Goal: Information Seeking & Learning: Learn about a topic

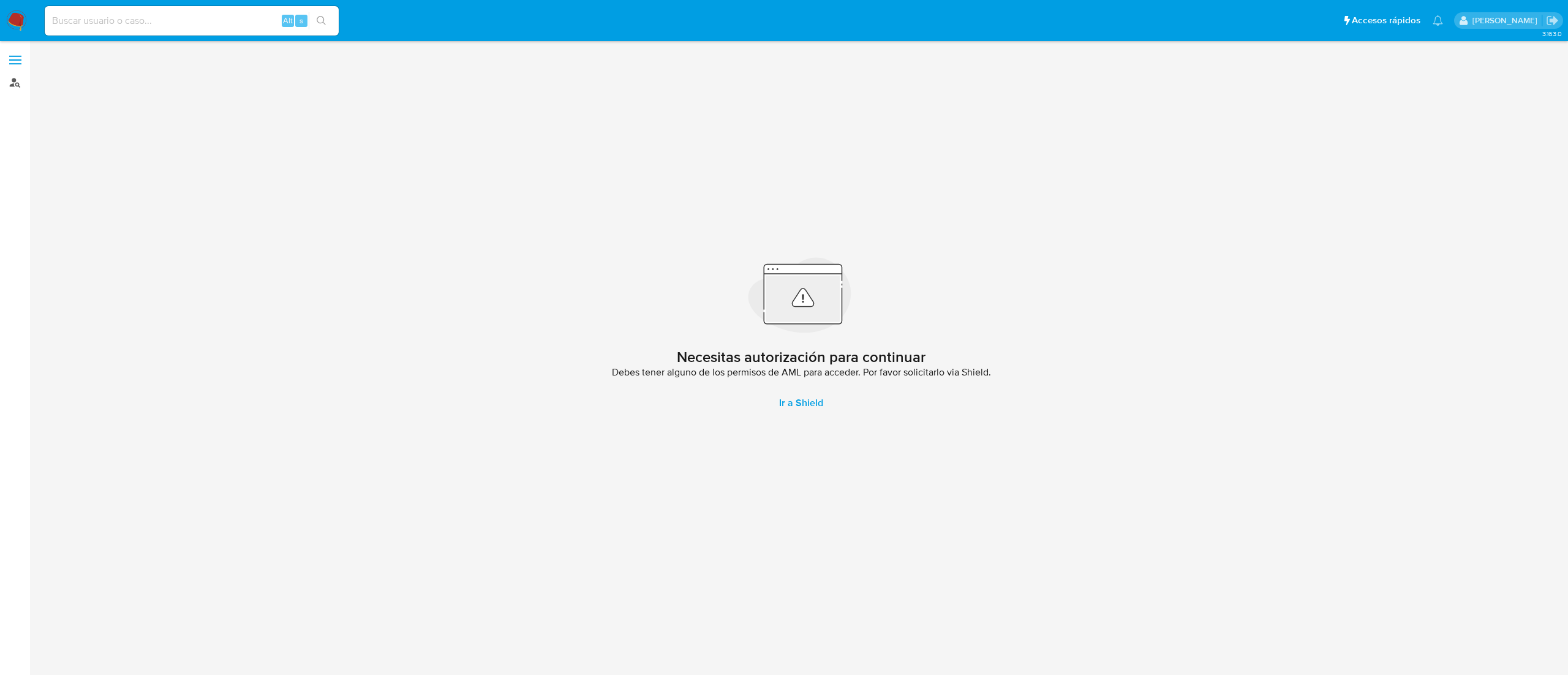
click at [13, 78] on link "Buscador de personas" at bounding box center [73, 82] width 146 height 19
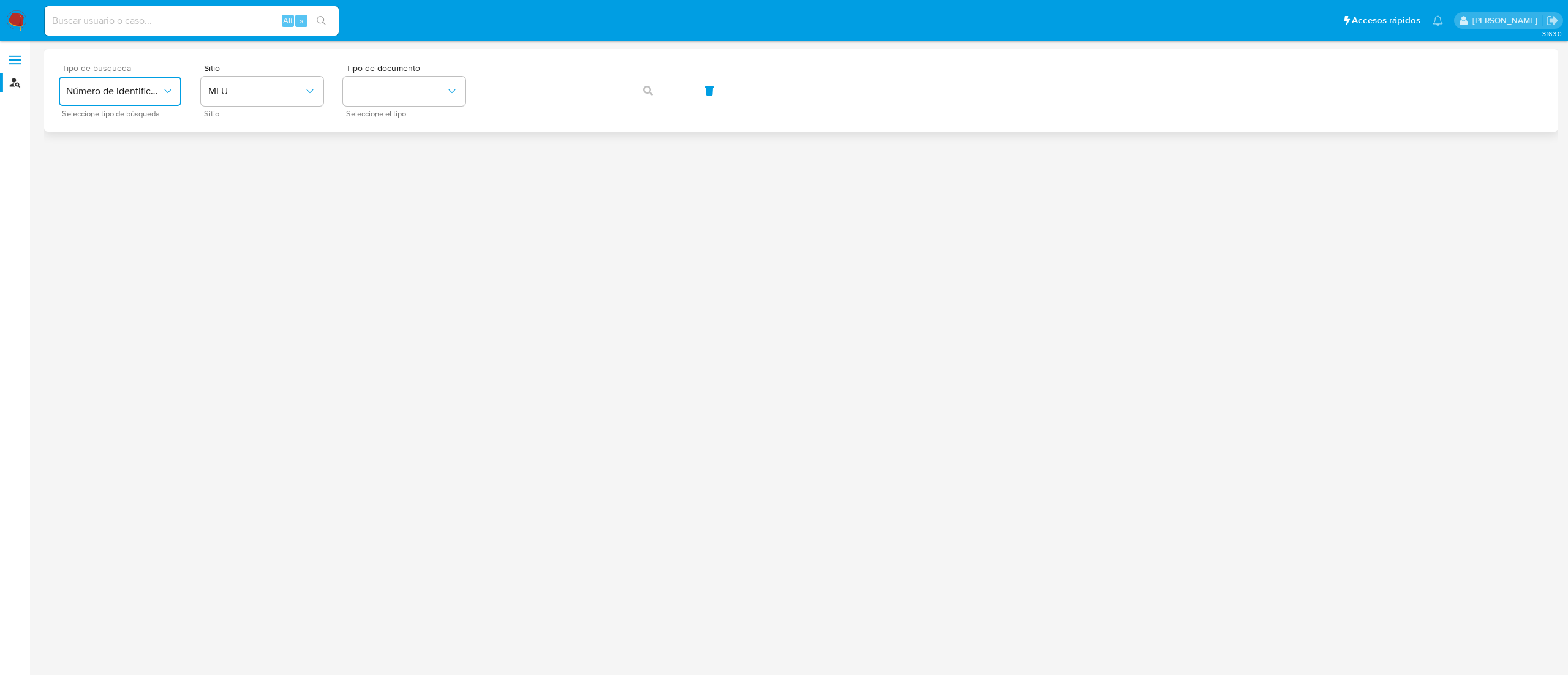
click at [163, 89] on icon "typeSearch" at bounding box center [167, 91] width 12 height 12
click at [145, 157] on div "User ID" at bounding box center [116, 166] width 100 height 29
click at [642, 92] on button "button" at bounding box center [648, 91] width 41 height 29
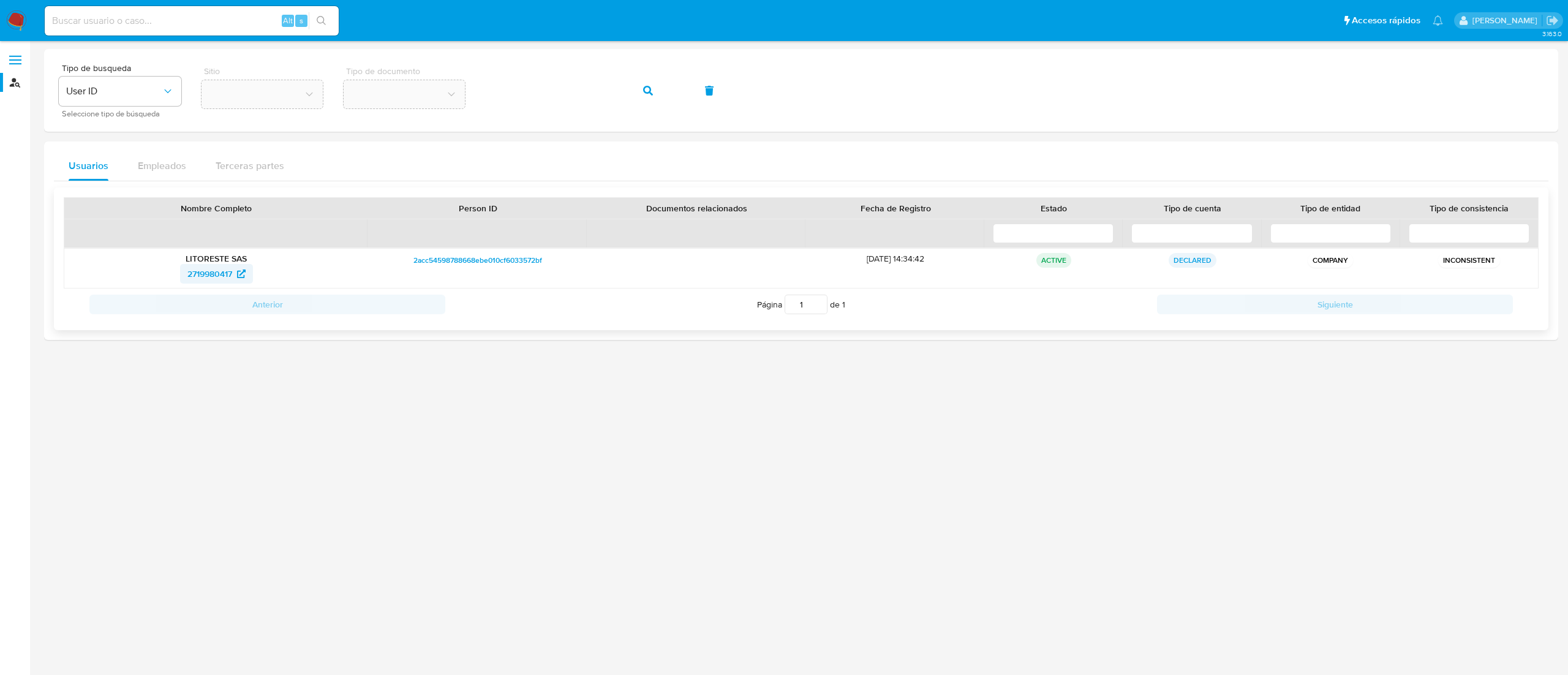
click at [236, 274] on span "2719980417" at bounding box center [216, 274] width 58 height 20
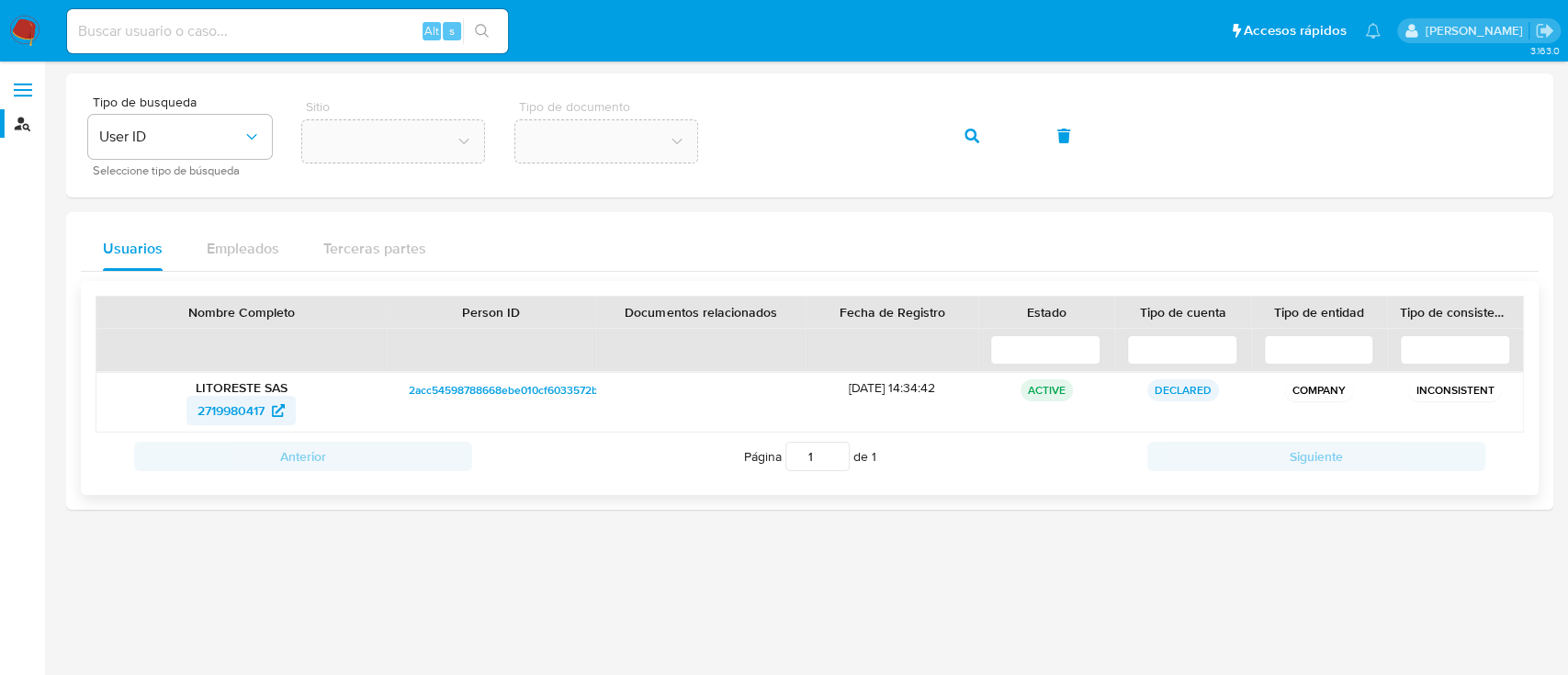
click at [248, 404] on span "2719980417" at bounding box center [231, 410] width 67 height 30
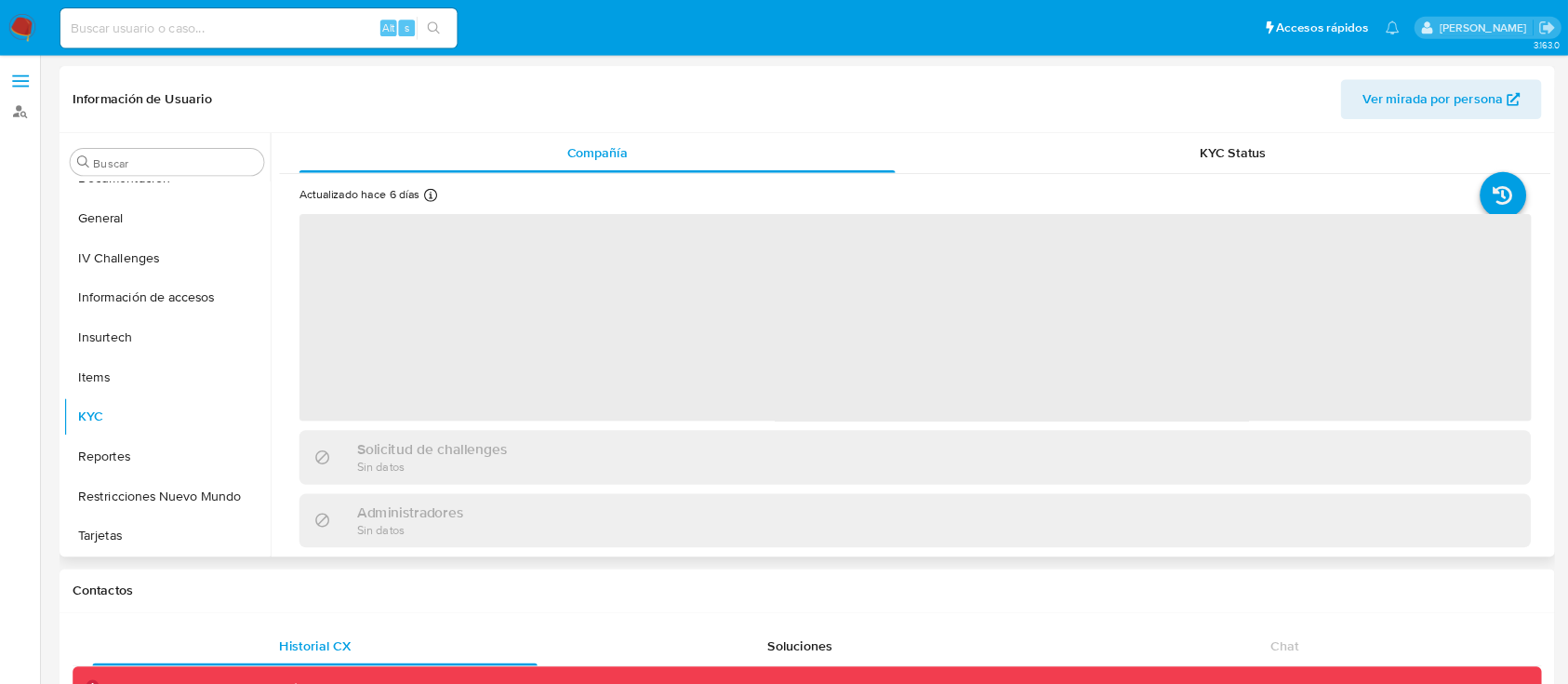
scroll to position [473, 0]
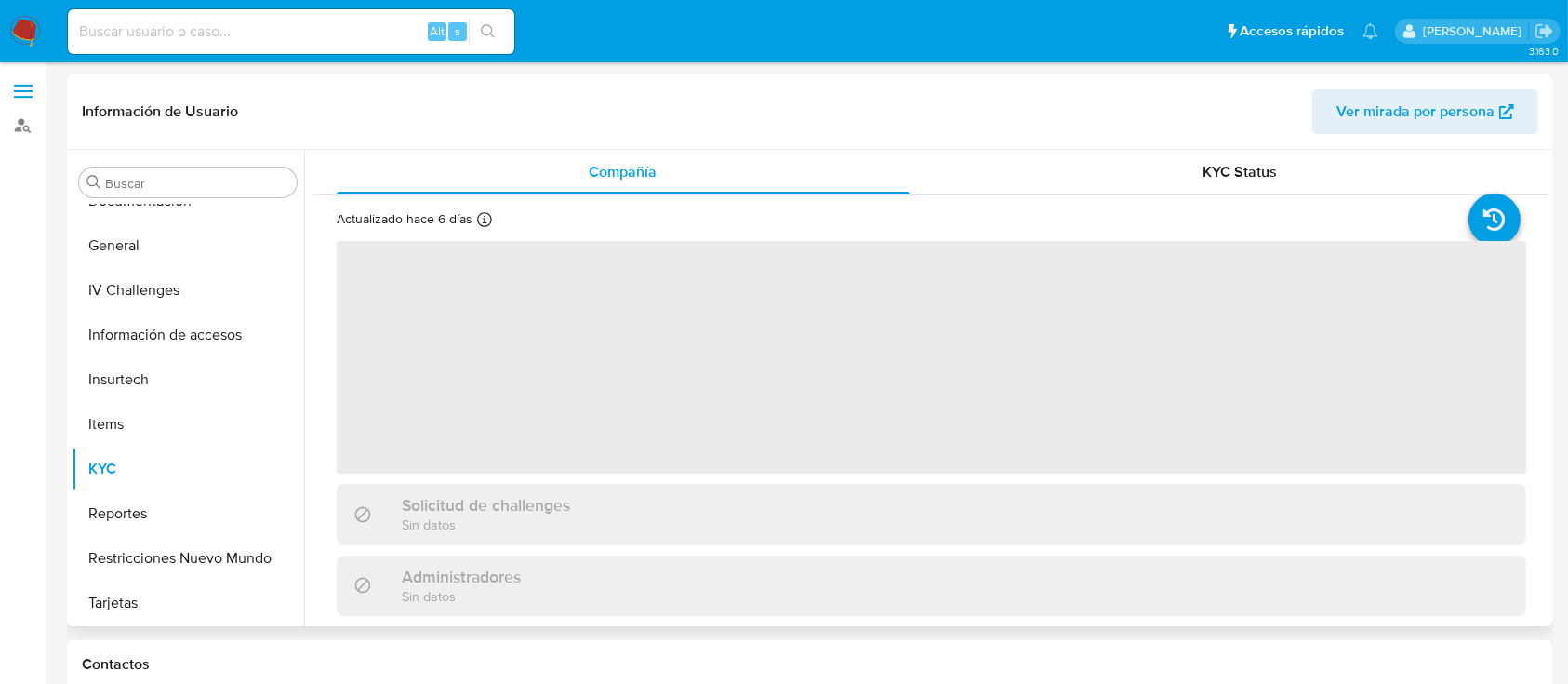
select select "10"
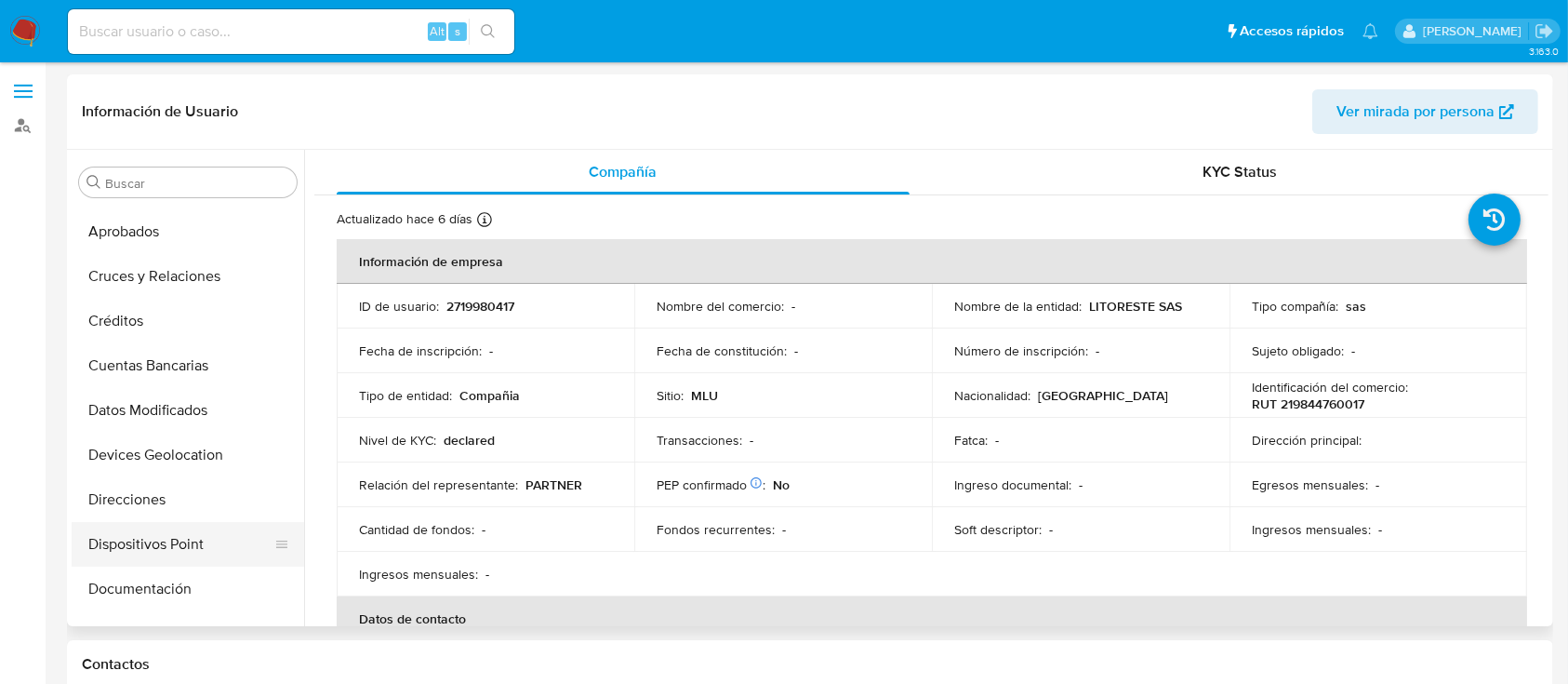
scroll to position [124, 0]
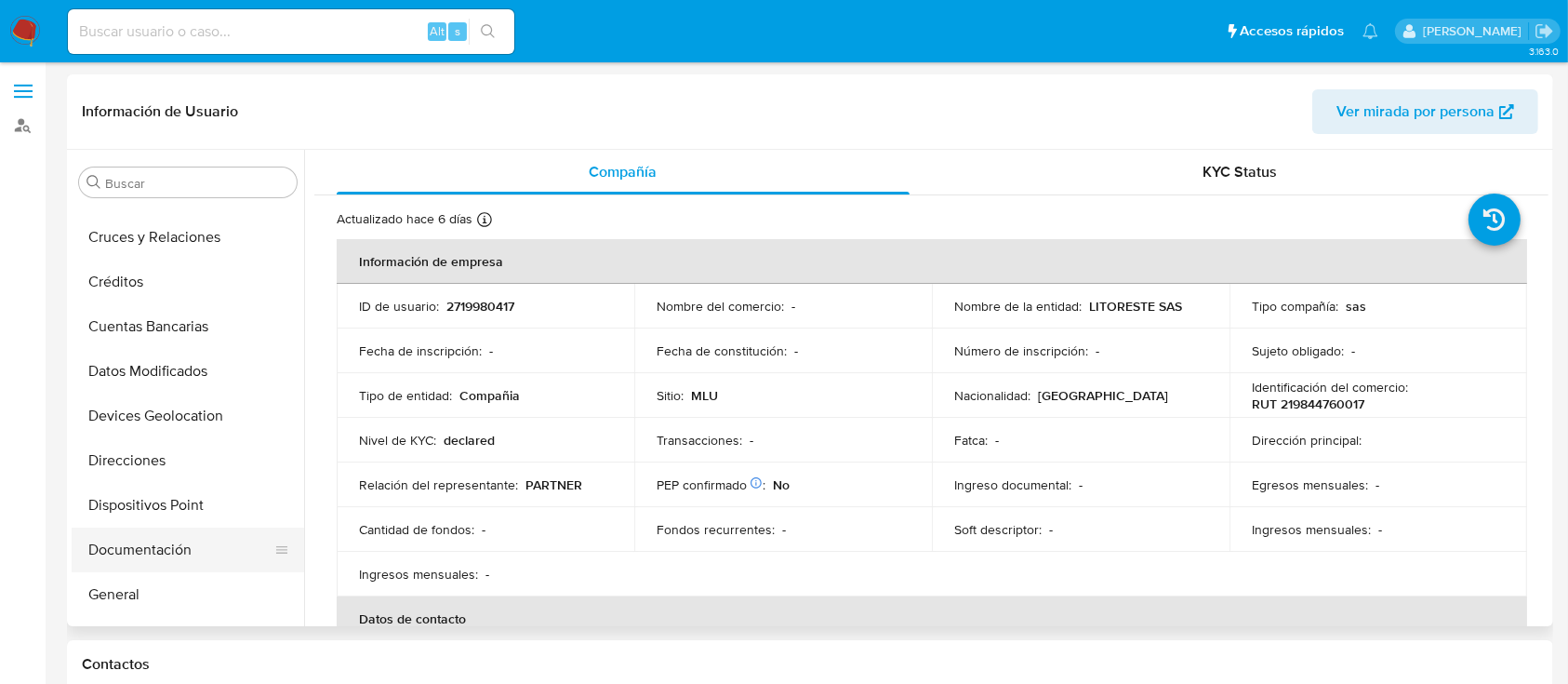
click at [146, 544] on button "Documentación" at bounding box center [180, 549] width 218 height 45
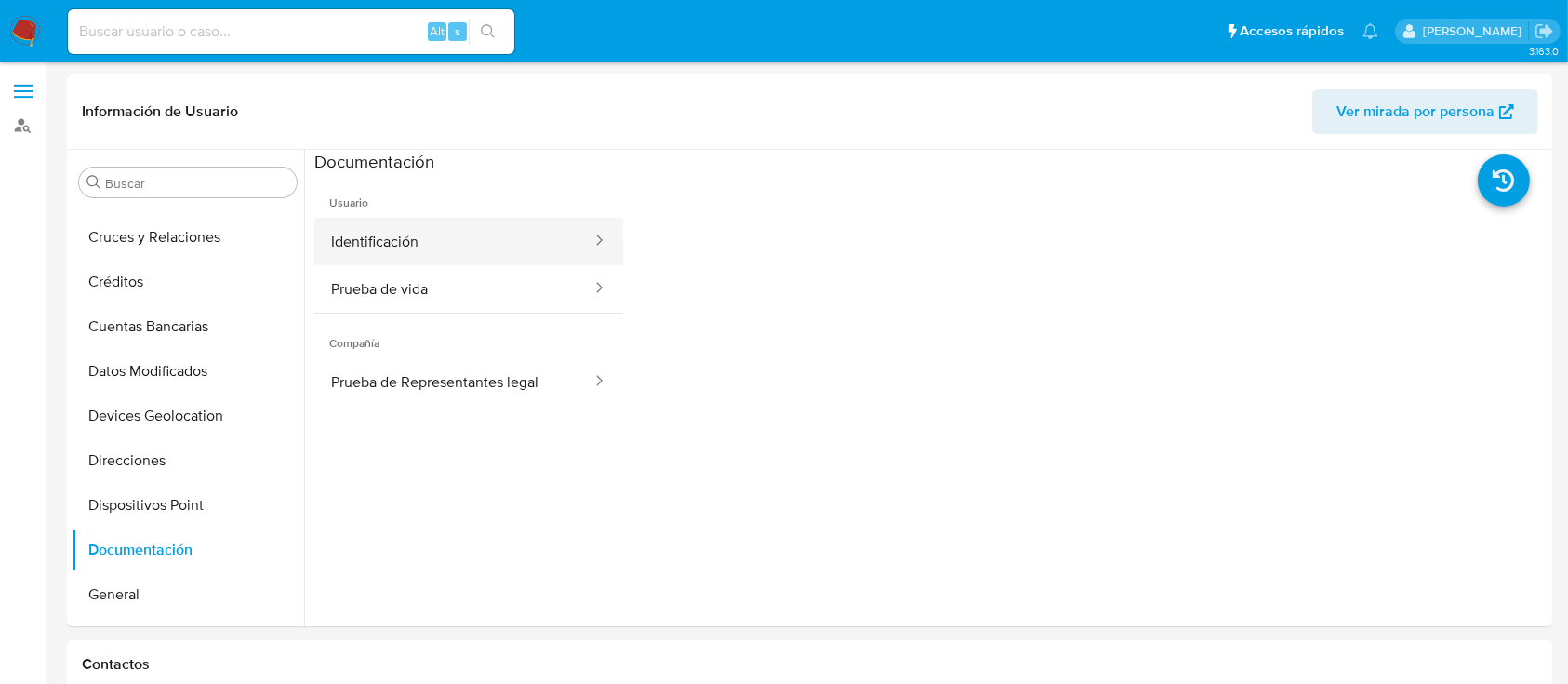
click at [453, 236] on button "Identificación" at bounding box center [454, 241] width 279 height 47
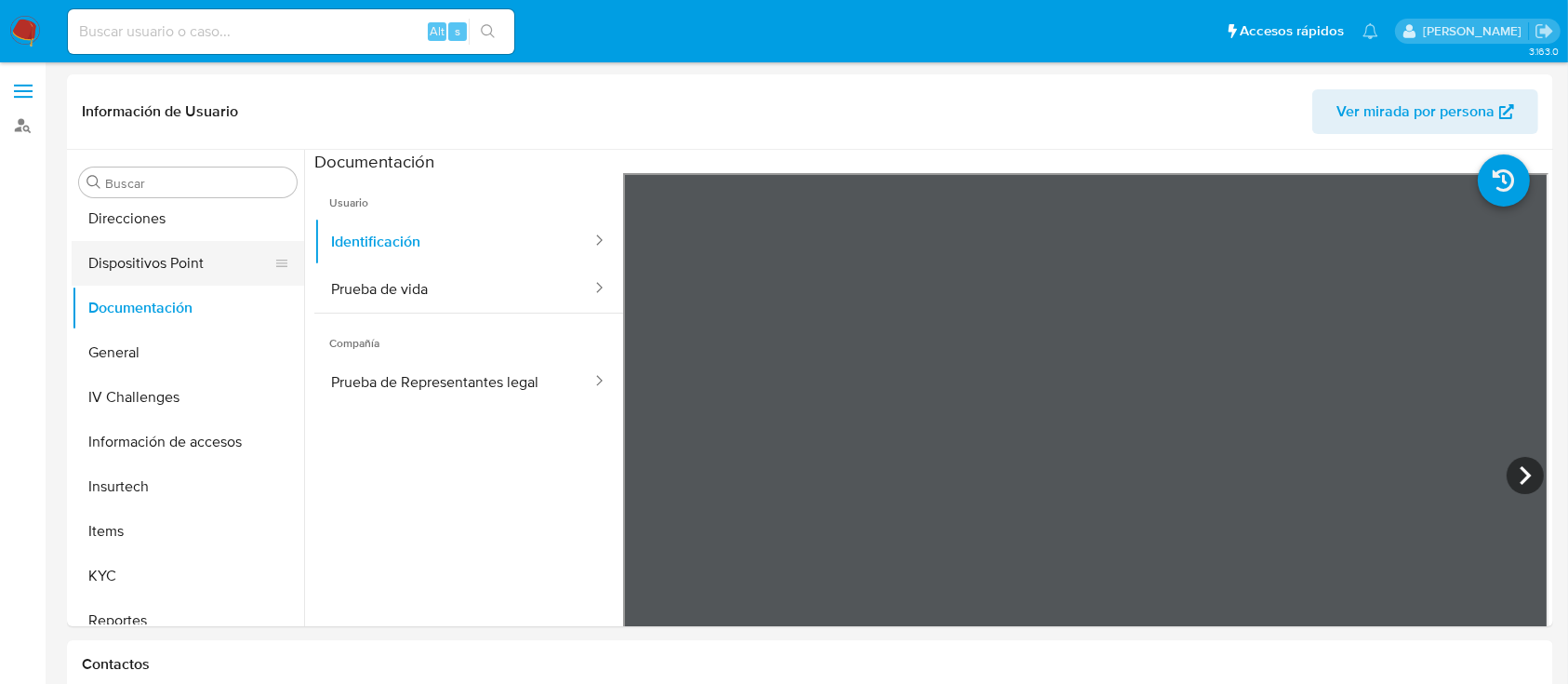
scroll to position [474, 0]
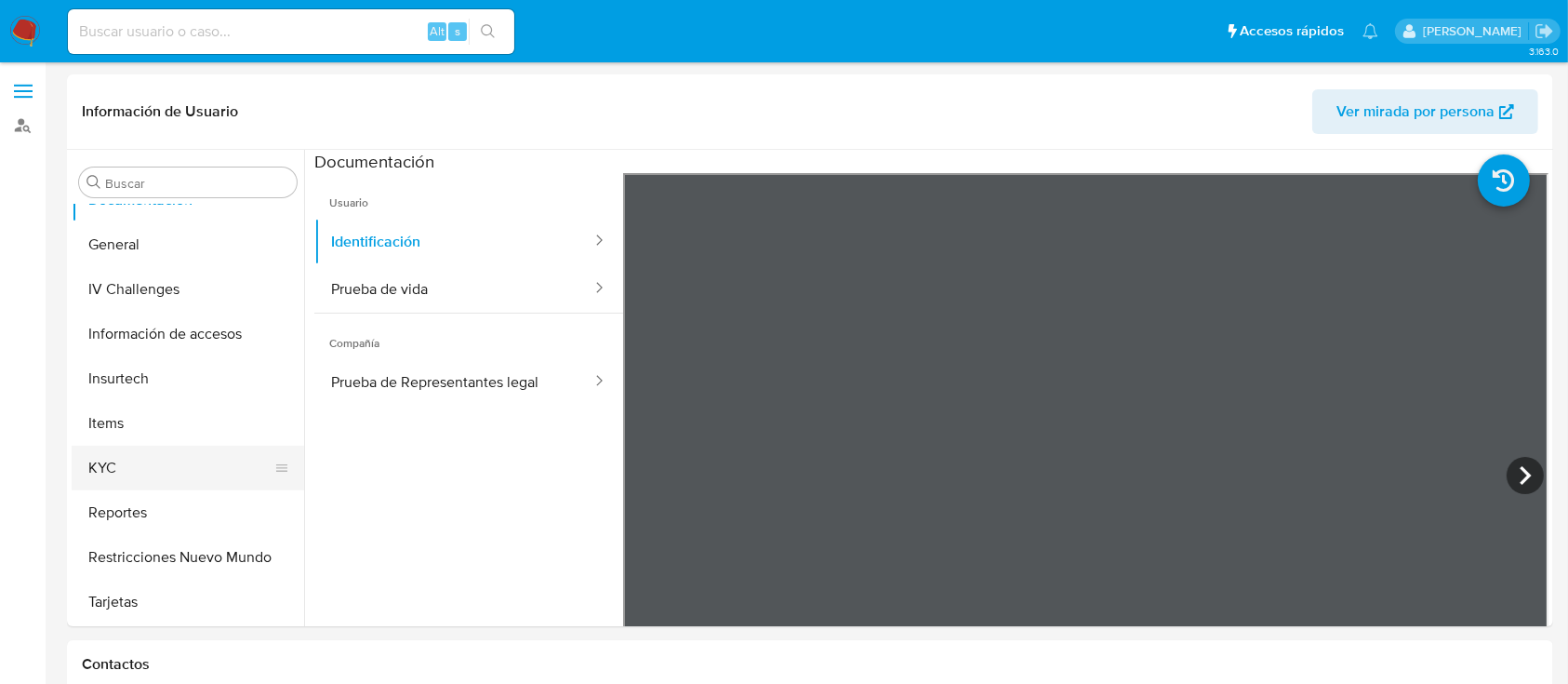
click at [161, 479] on button "KYC" at bounding box center [180, 468] width 218 height 45
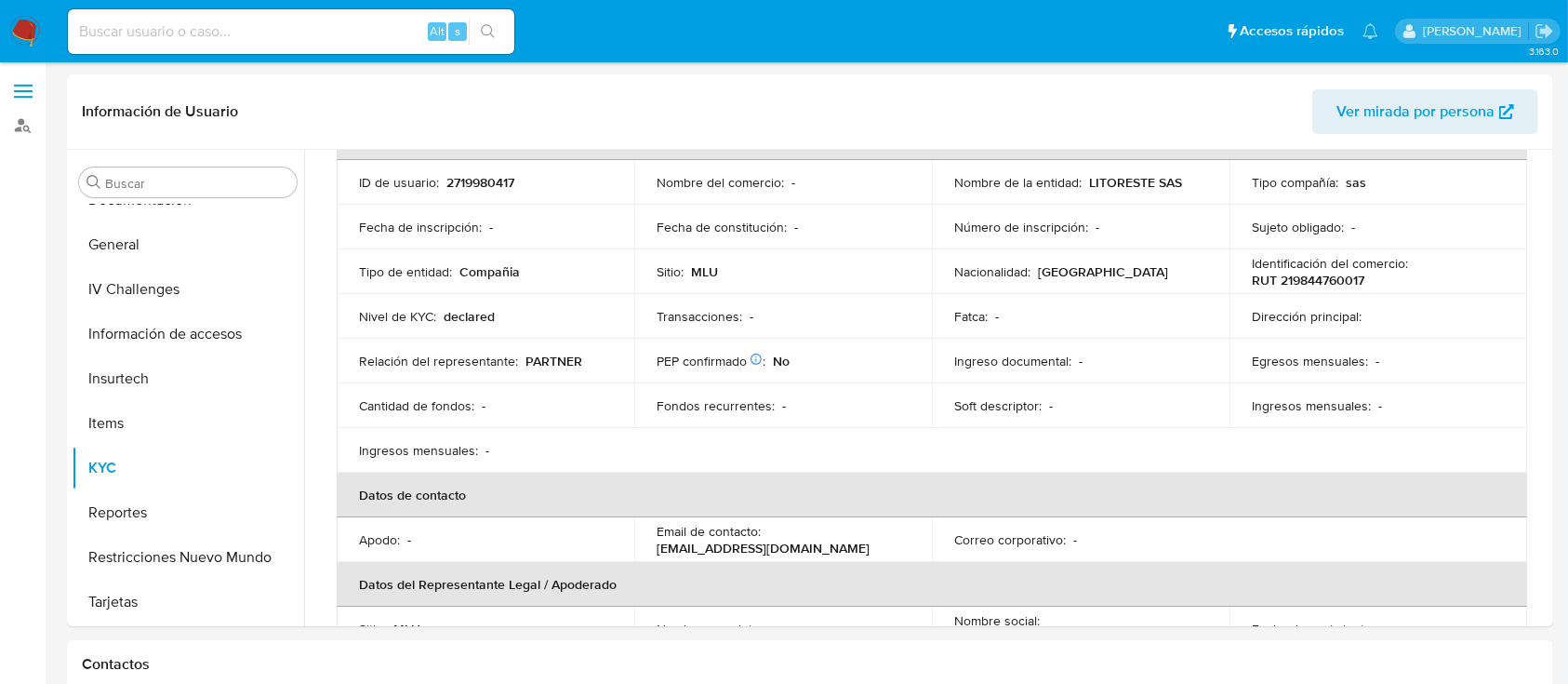
scroll to position [0, 0]
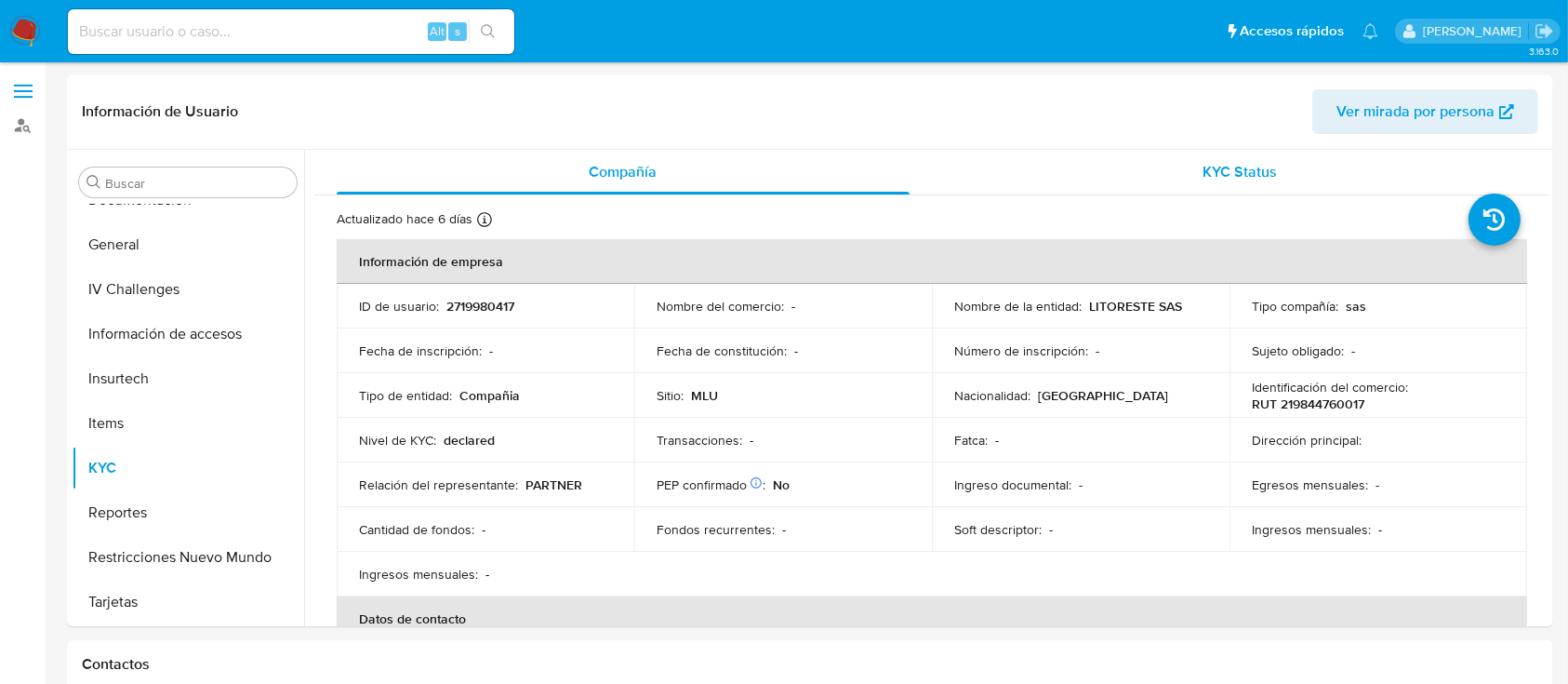
click at [1145, 176] on div "KYC Status" at bounding box center [1240, 172] width 573 height 45
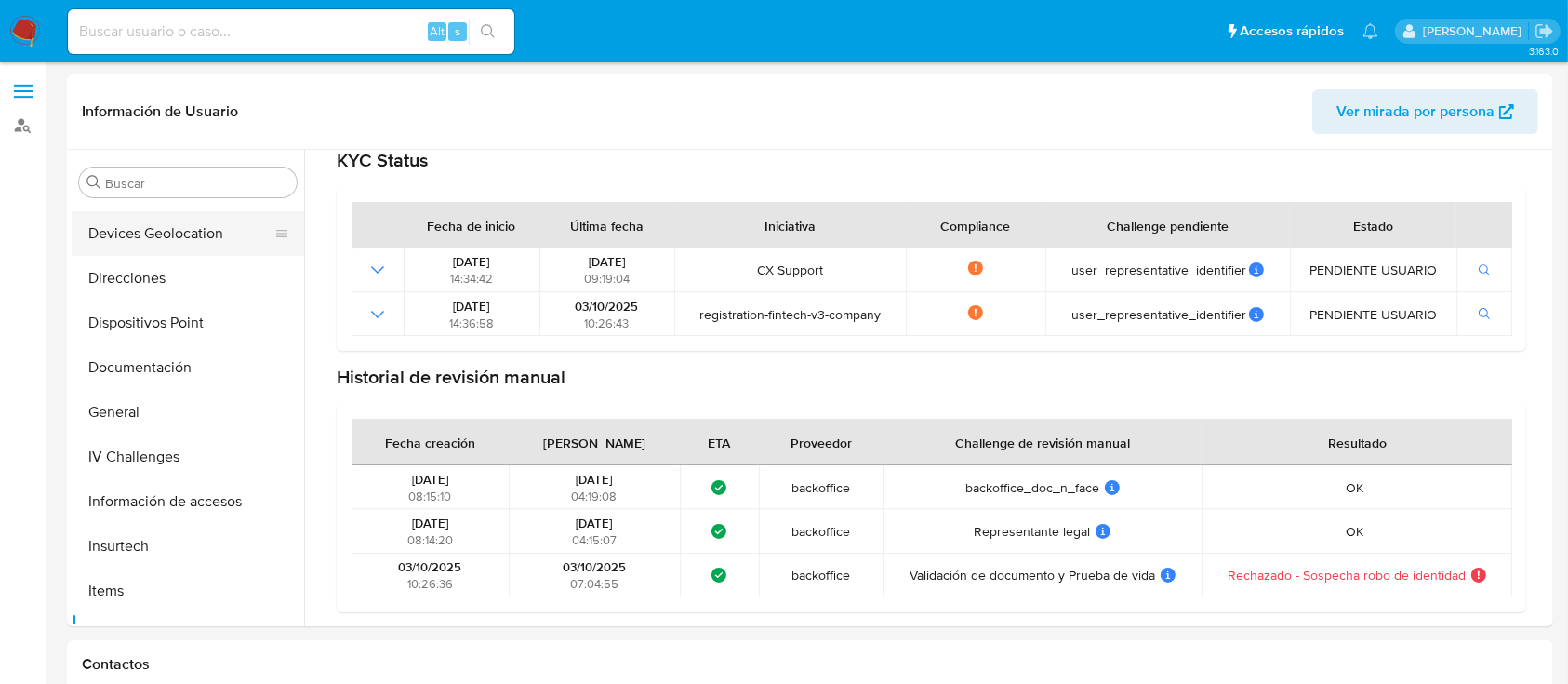
scroll to position [102, 0]
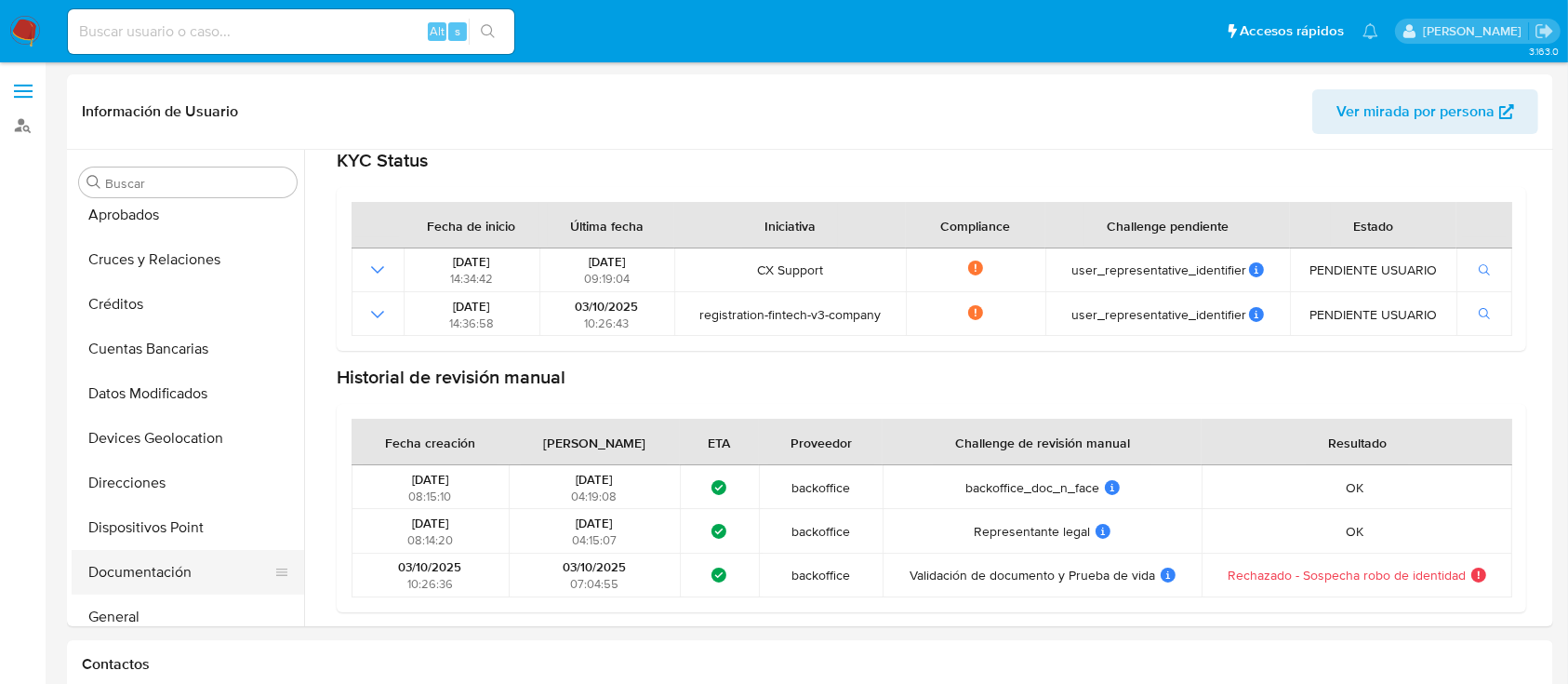
click at [147, 562] on button "Documentación" at bounding box center [180, 572] width 218 height 45
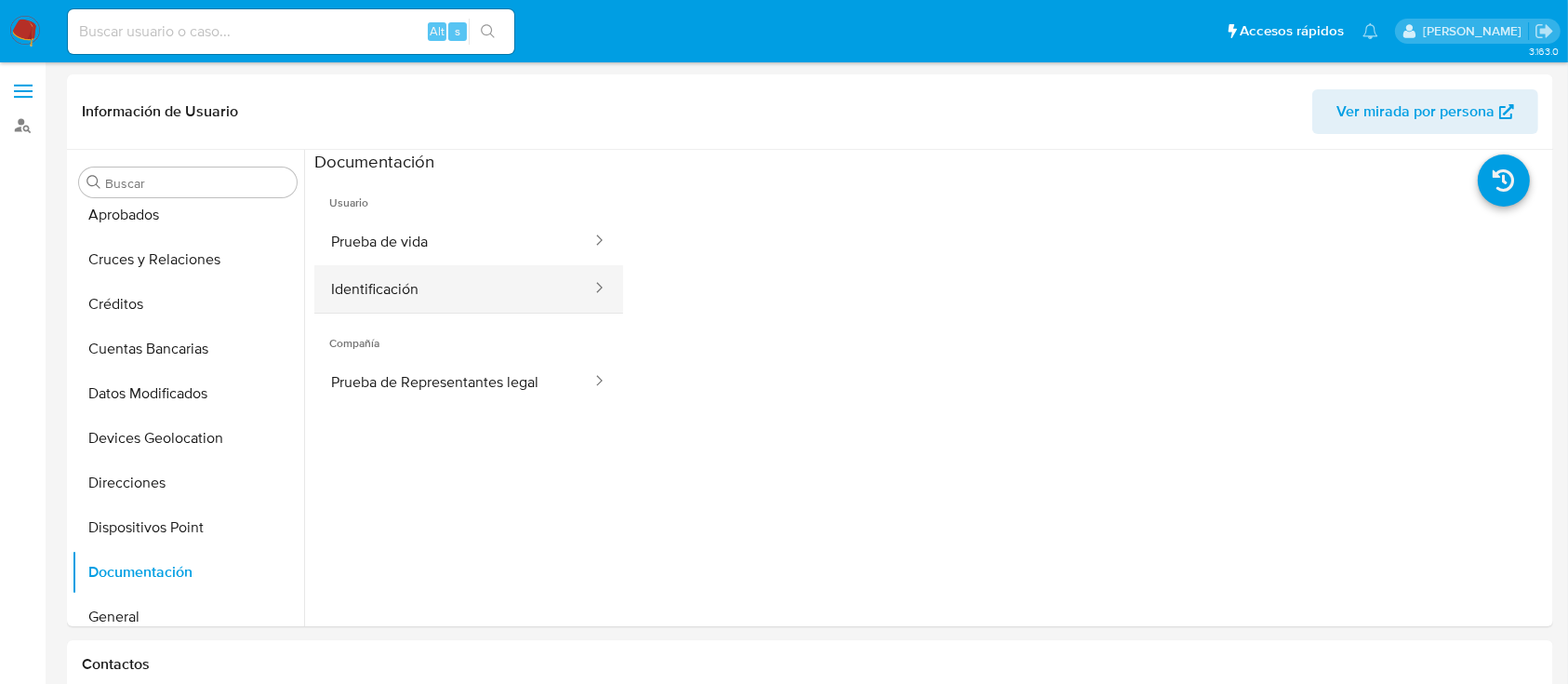
click at [423, 302] on button "Identificación" at bounding box center [454, 289] width 279 height 47
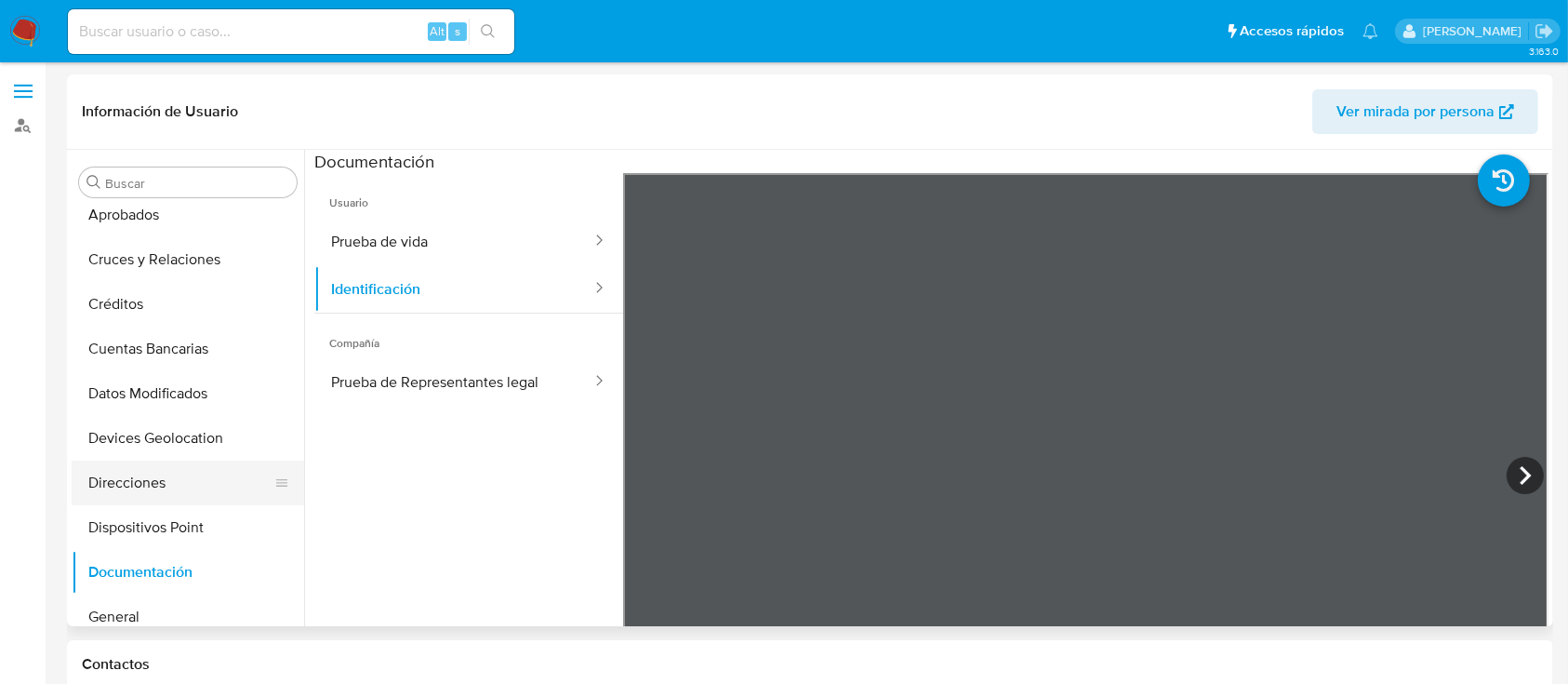
click at [192, 490] on button "Direcciones" at bounding box center [180, 482] width 218 height 45
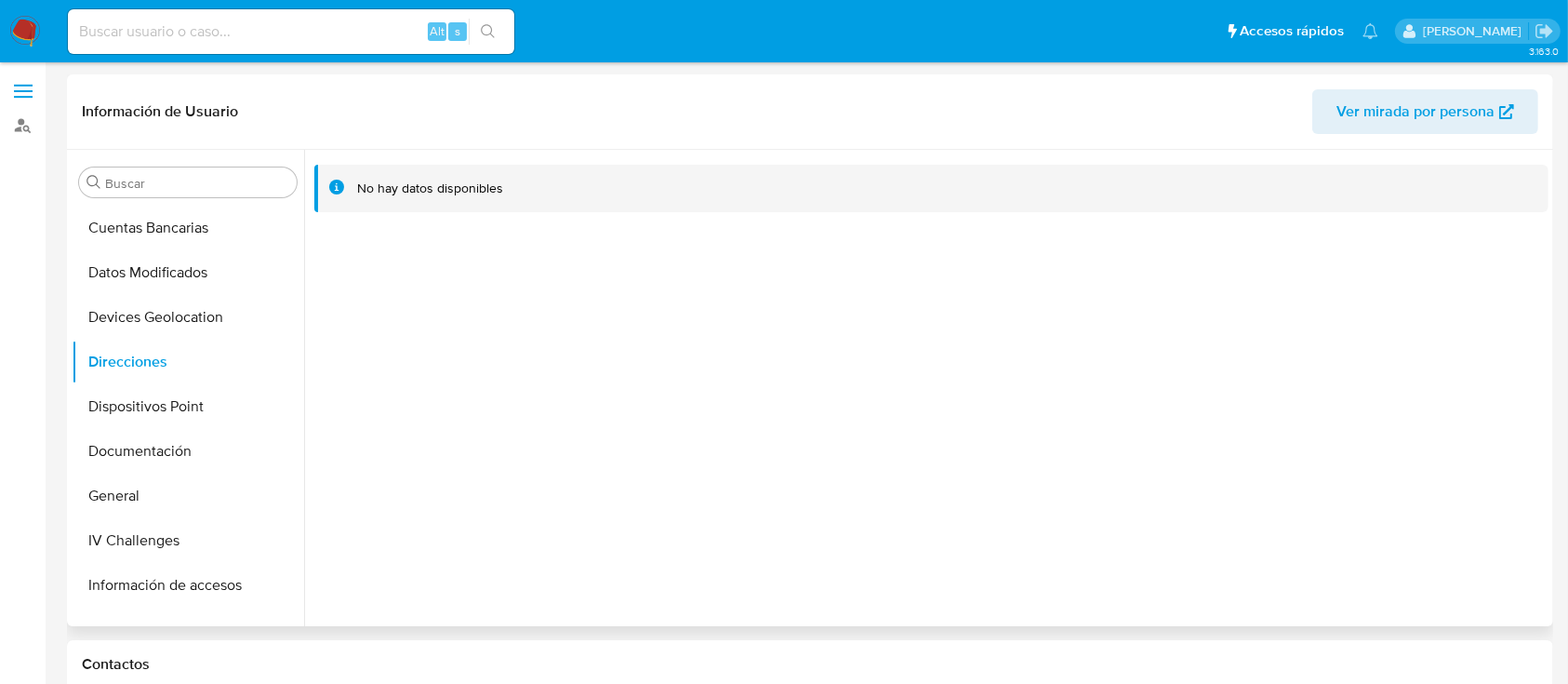
scroll to position [474, 0]
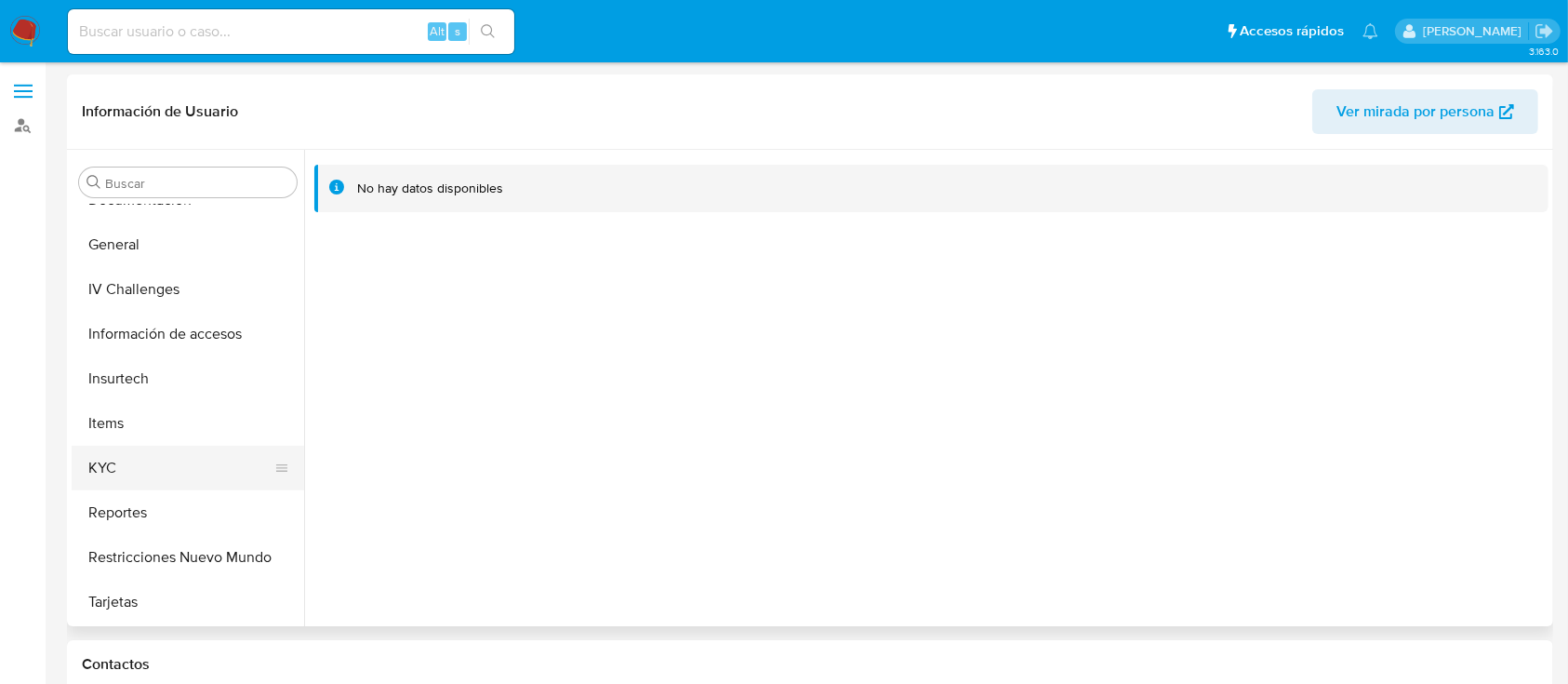
click at [113, 463] on button "KYC" at bounding box center [180, 468] width 218 height 45
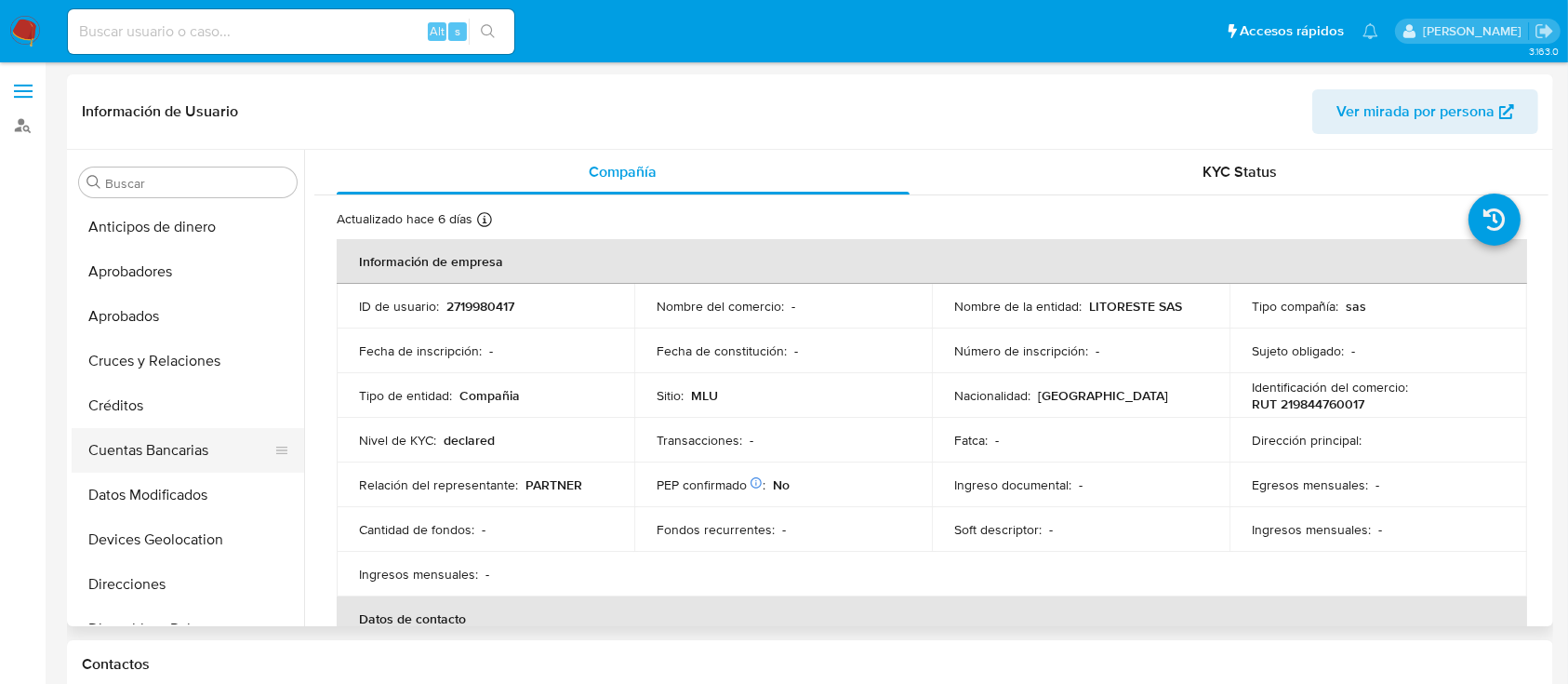
scroll to position [124, 0]
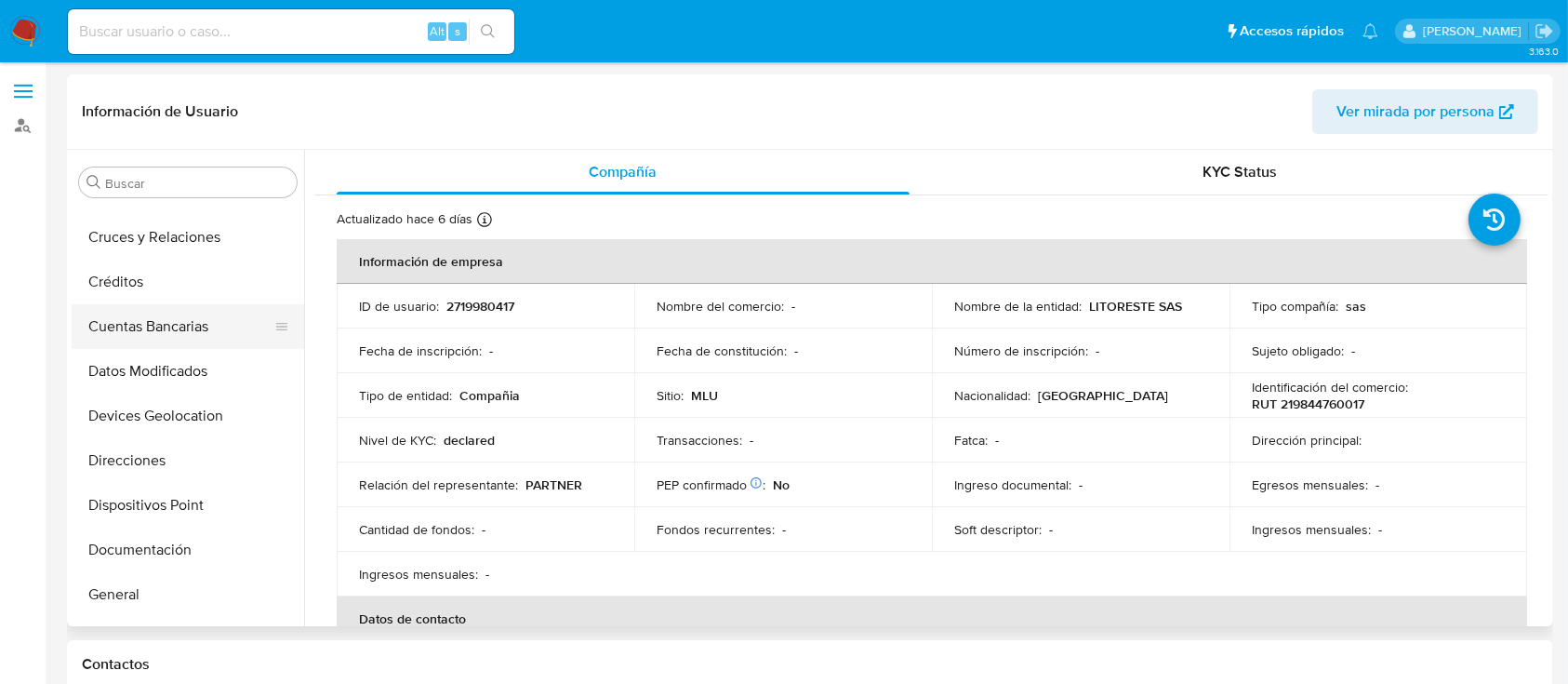
click at [141, 313] on button "Cuentas Bancarias" at bounding box center [180, 326] width 218 height 45
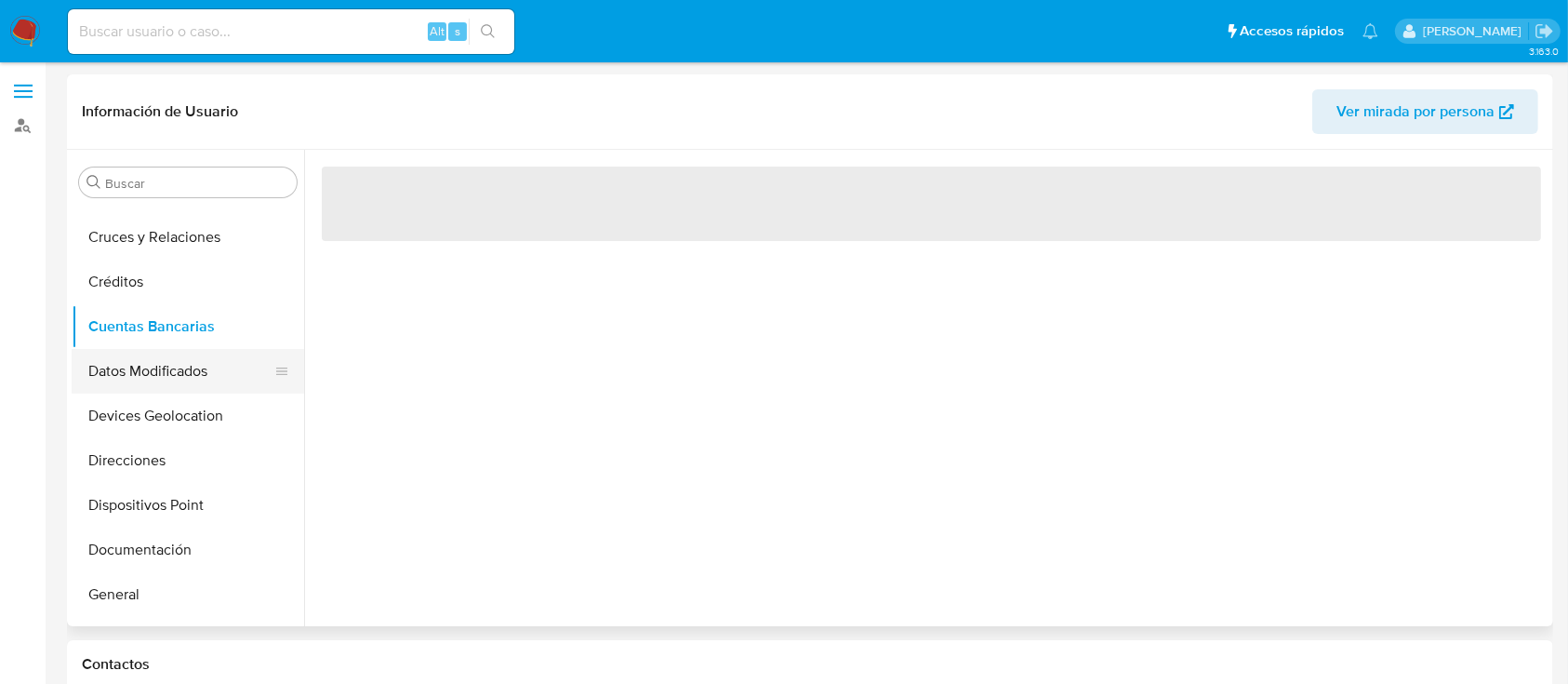
click at [165, 383] on button "Datos Modificados" at bounding box center [180, 371] width 218 height 45
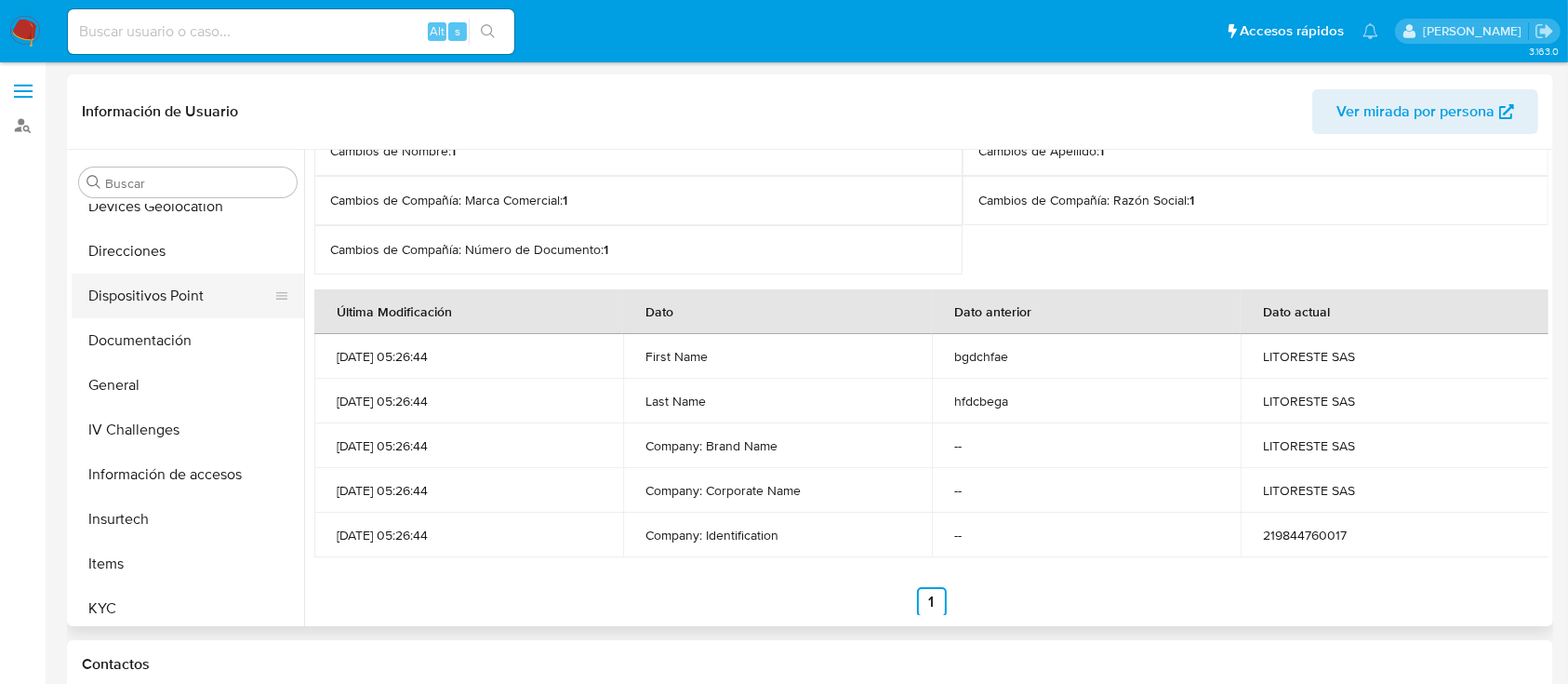
scroll to position [372, 0]
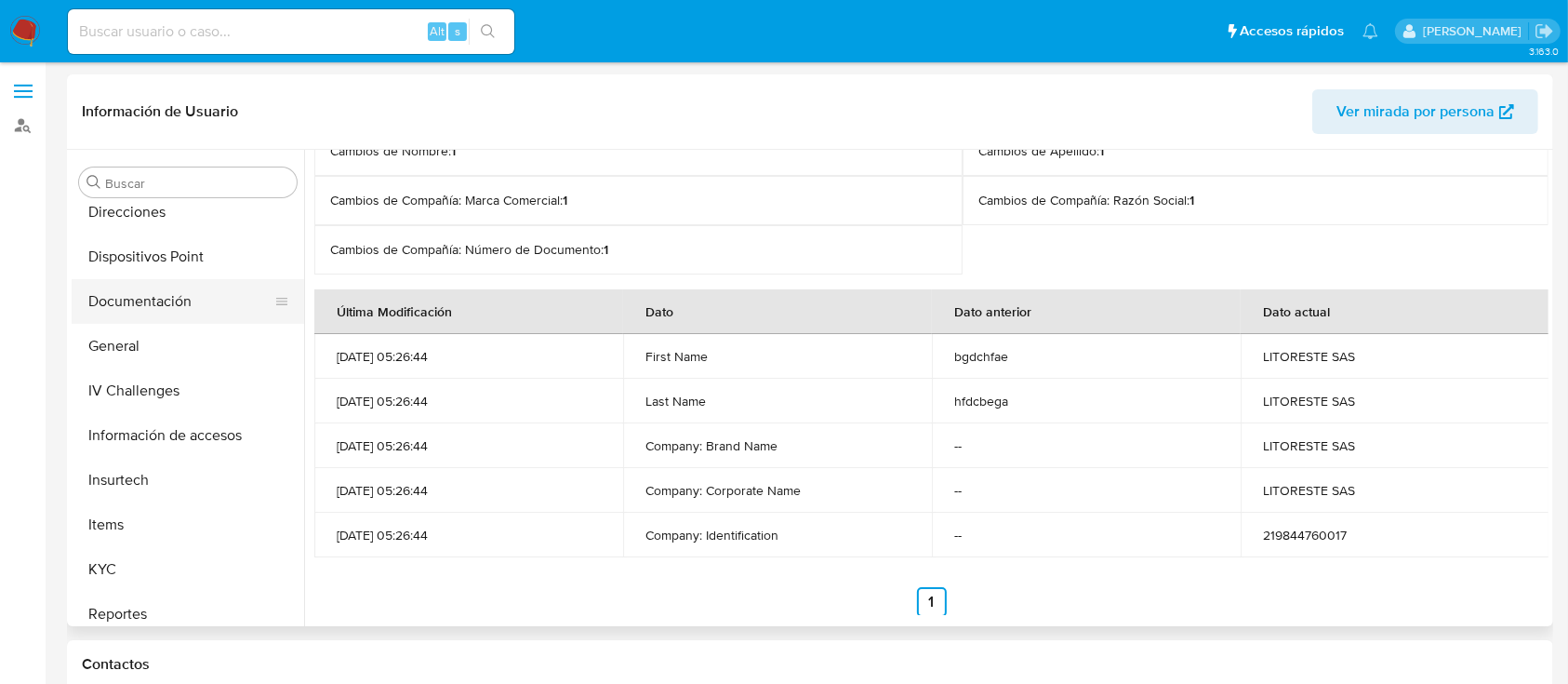
click at [169, 313] on button "Documentación" at bounding box center [180, 301] width 218 height 45
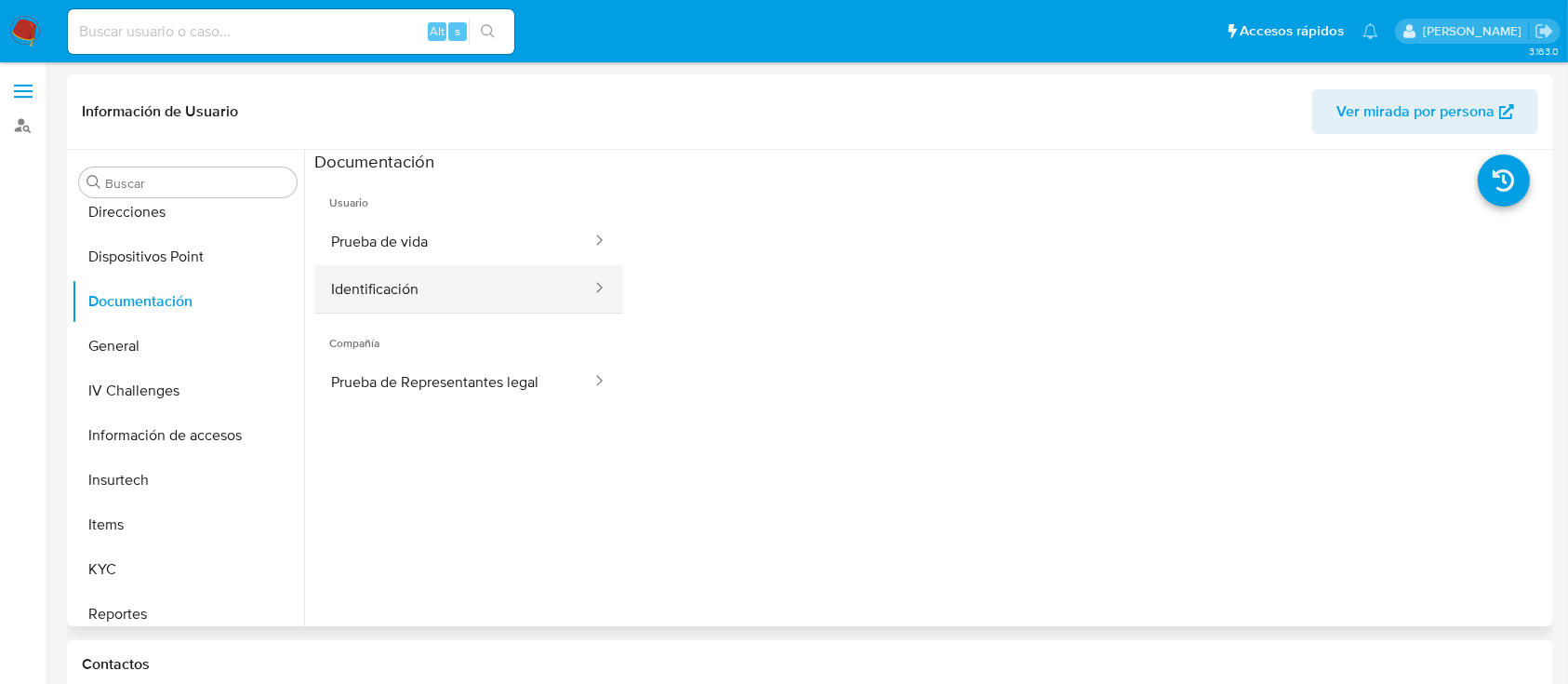
click at [467, 289] on button "Identificación" at bounding box center [454, 289] width 279 height 47
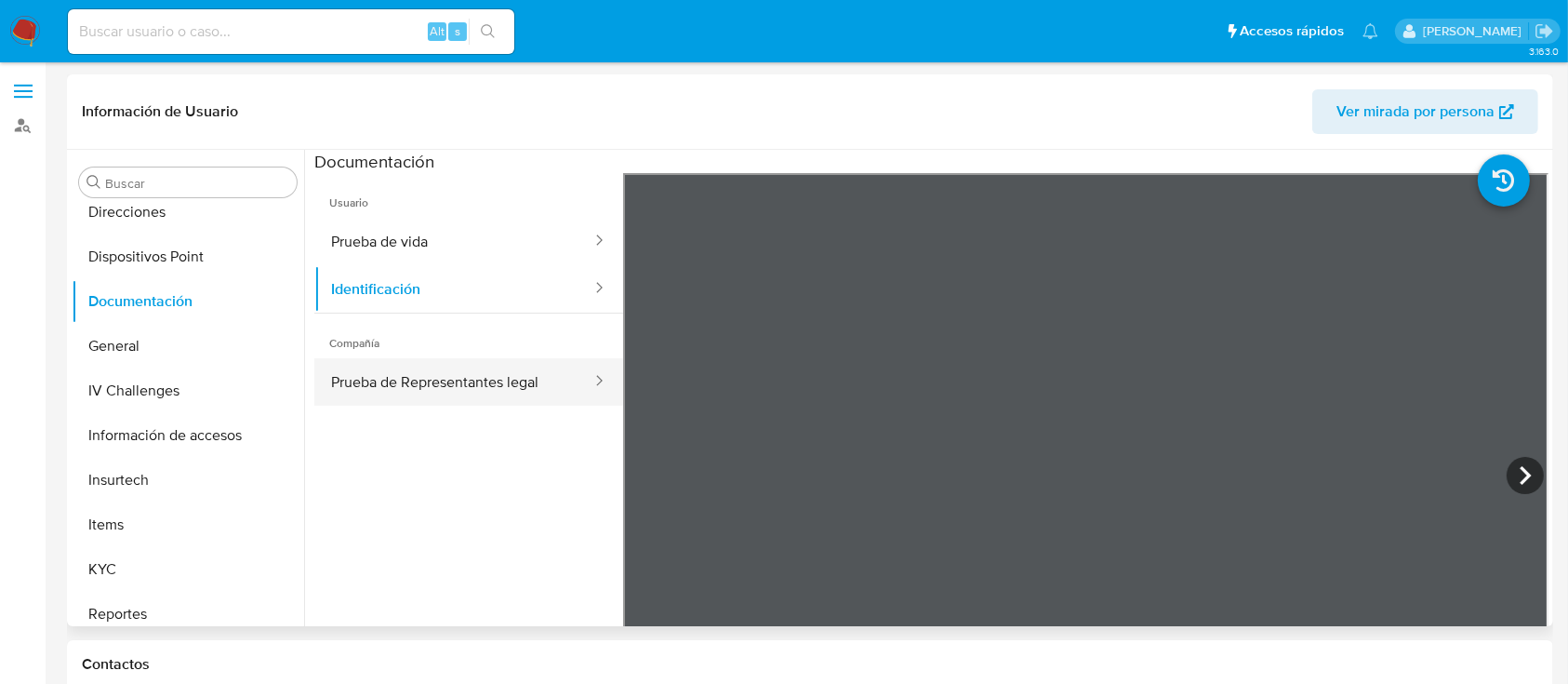
click at [407, 383] on button "Prueba de Representantes legal" at bounding box center [454, 382] width 279 height 47
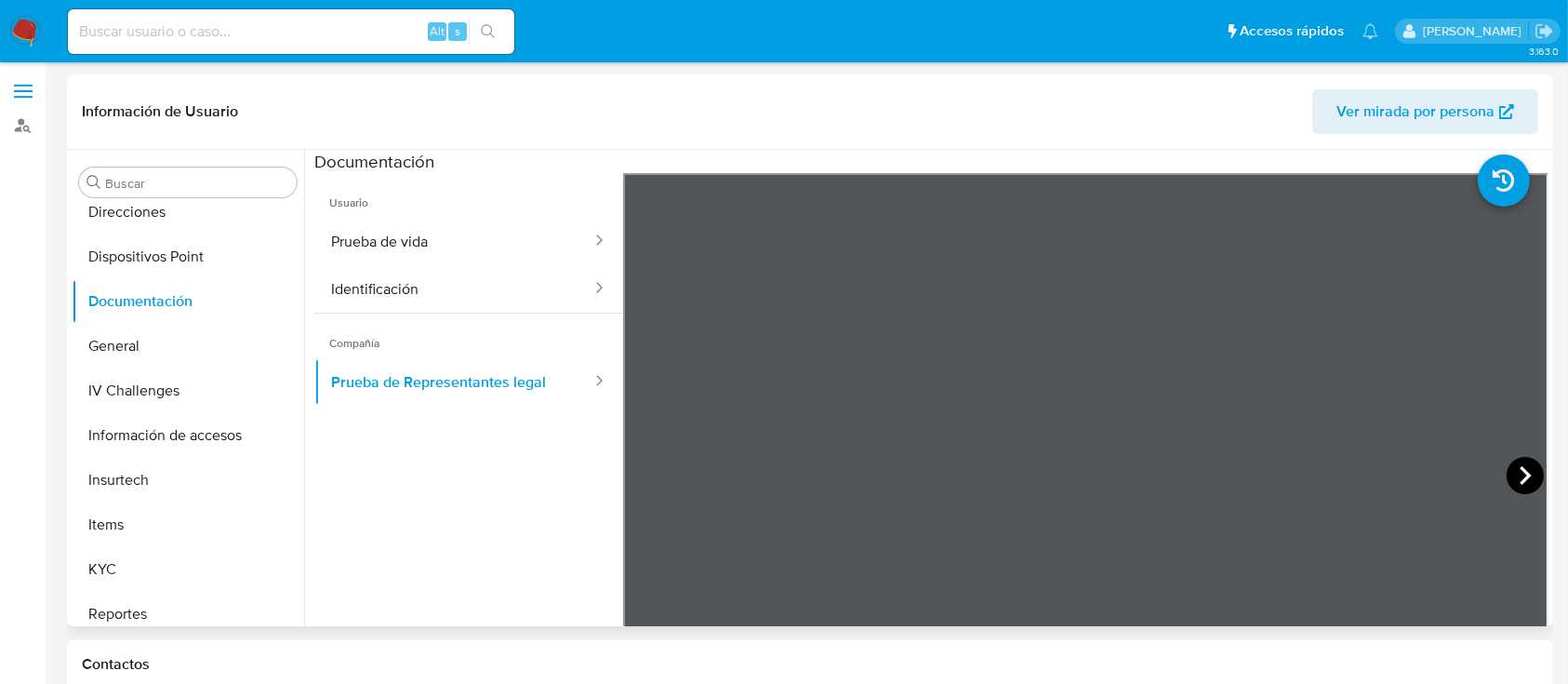
click at [1525, 478] on icon at bounding box center [1525, 475] width 37 height 37
click at [1524, 471] on icon at bounding box center [1525, 475] width 37 height 37
click at [1508, 468] on icon at bounding box center [1525, 475] width 37 height 37
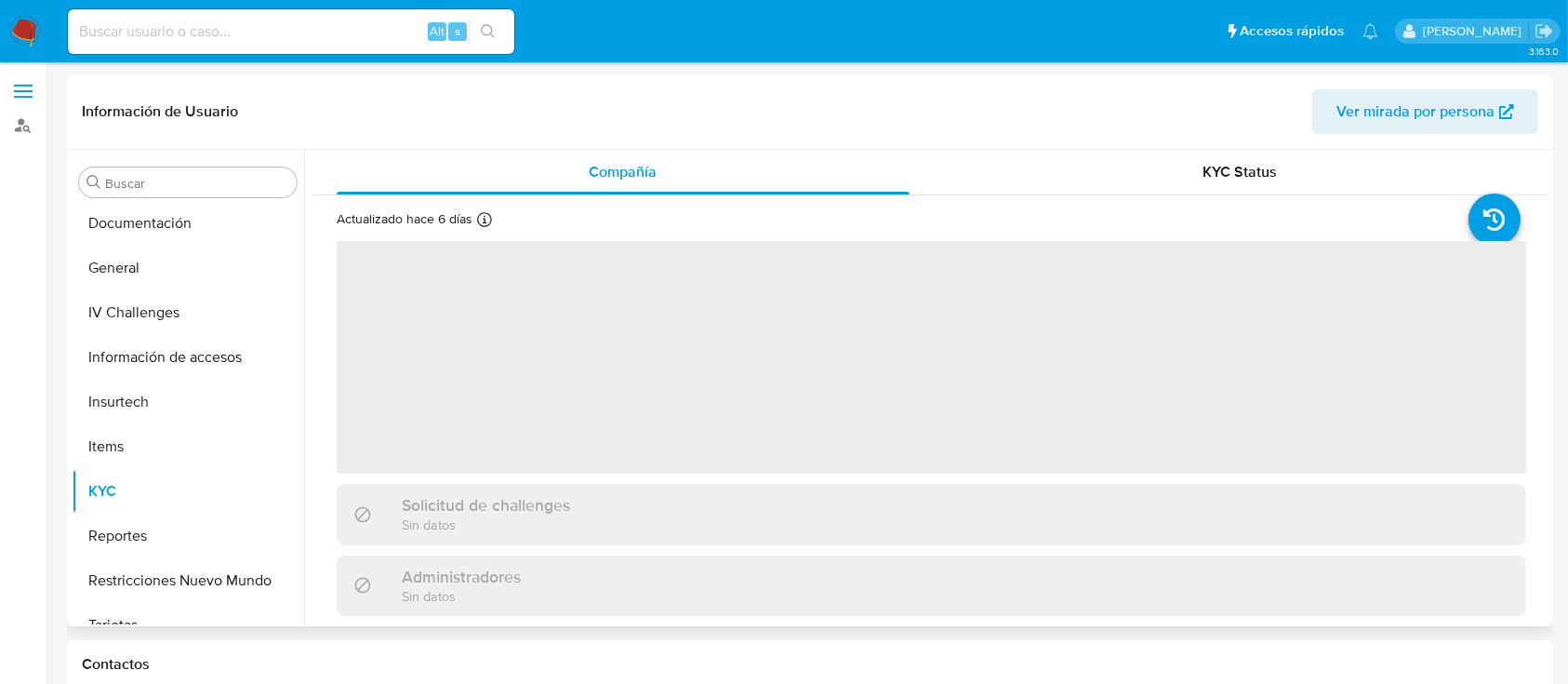
scroll to position [474, 0]
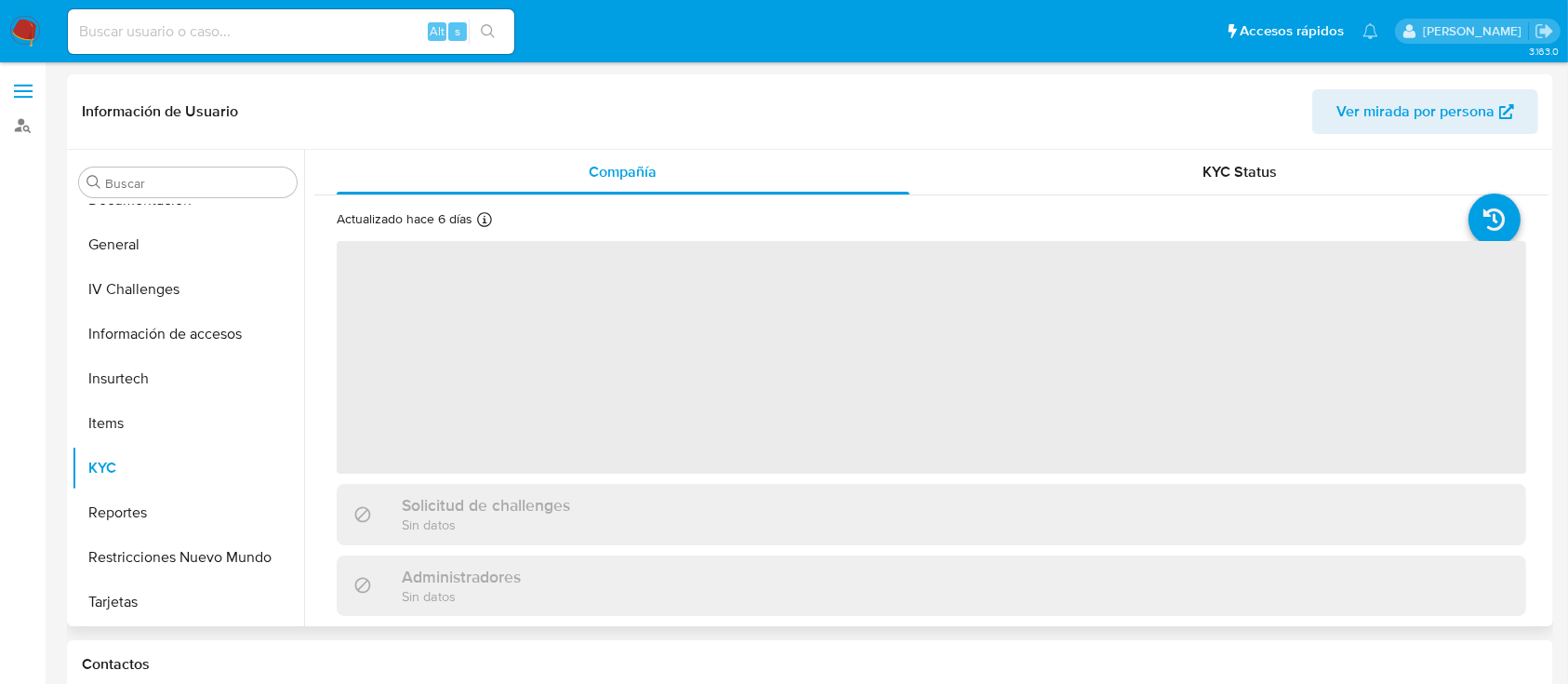
select select "10"
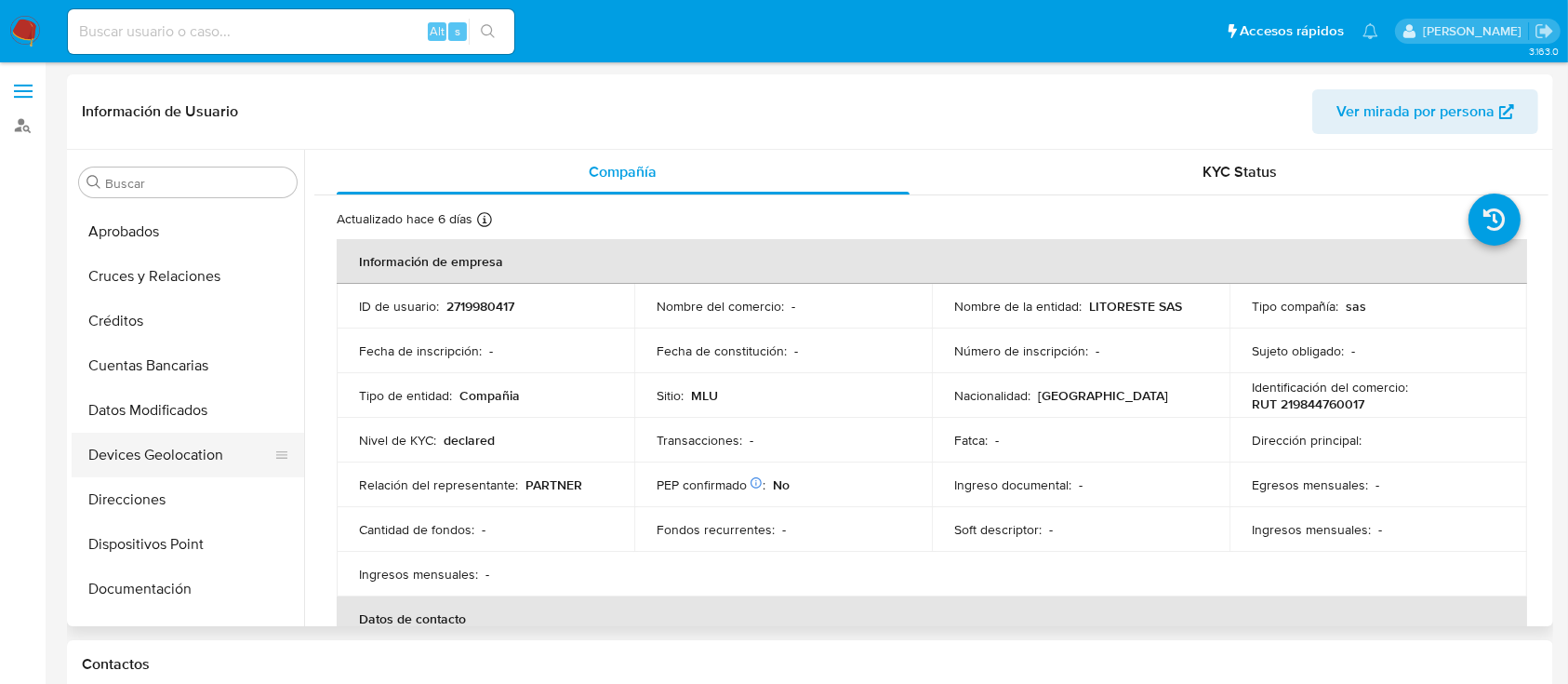
scroll to position [124, 0]
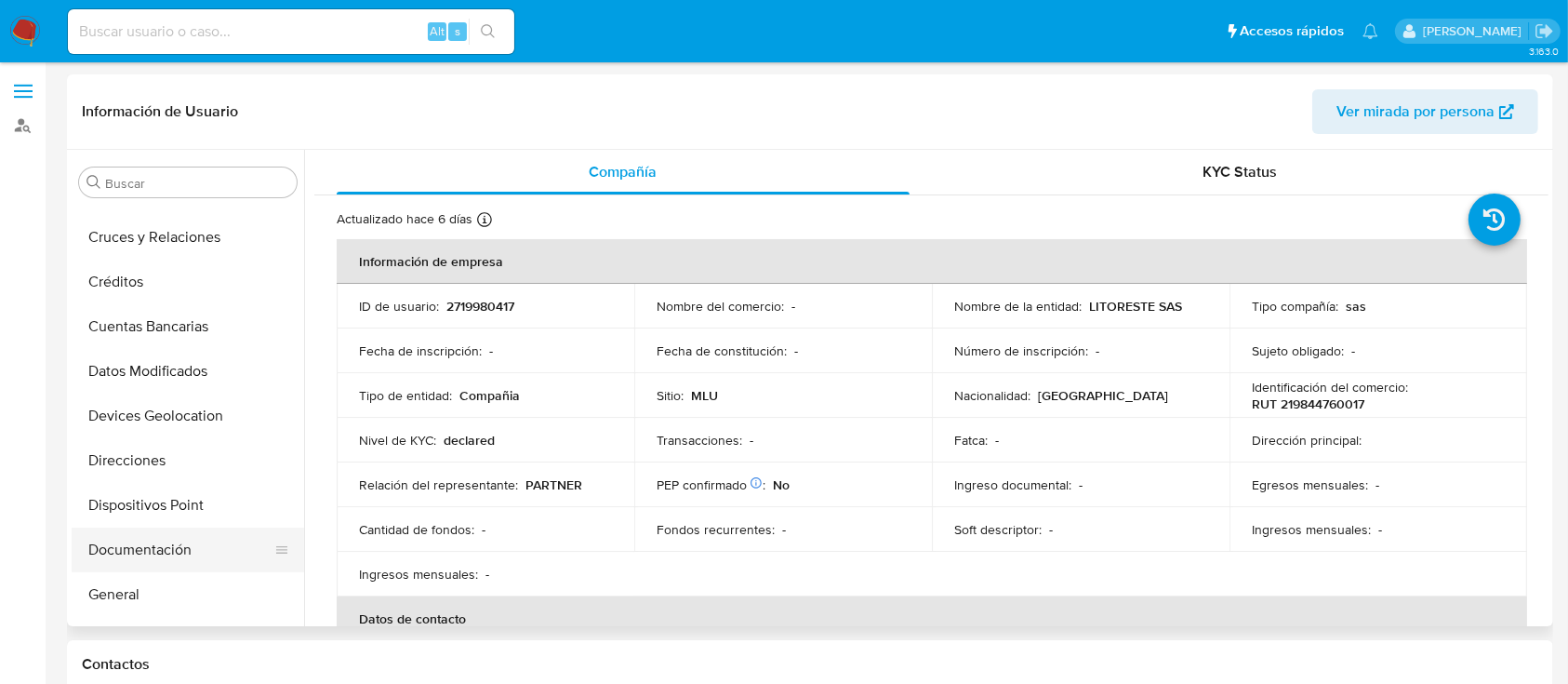
drag, startPoint x: 168, startPoint y: 525, endPoint x: 168, endPoint y: 542, distance: 17.0
click at [168, 526] on ul "Anticipos de dinero Aprobadores Aprobados Cruces y Relaciones Créditos Cuentas …" at bounding box center [188, 414] width 233 height 420
click at [169, 545] on button "Documentación" at bounding box center [180, 549] width 218 height 45
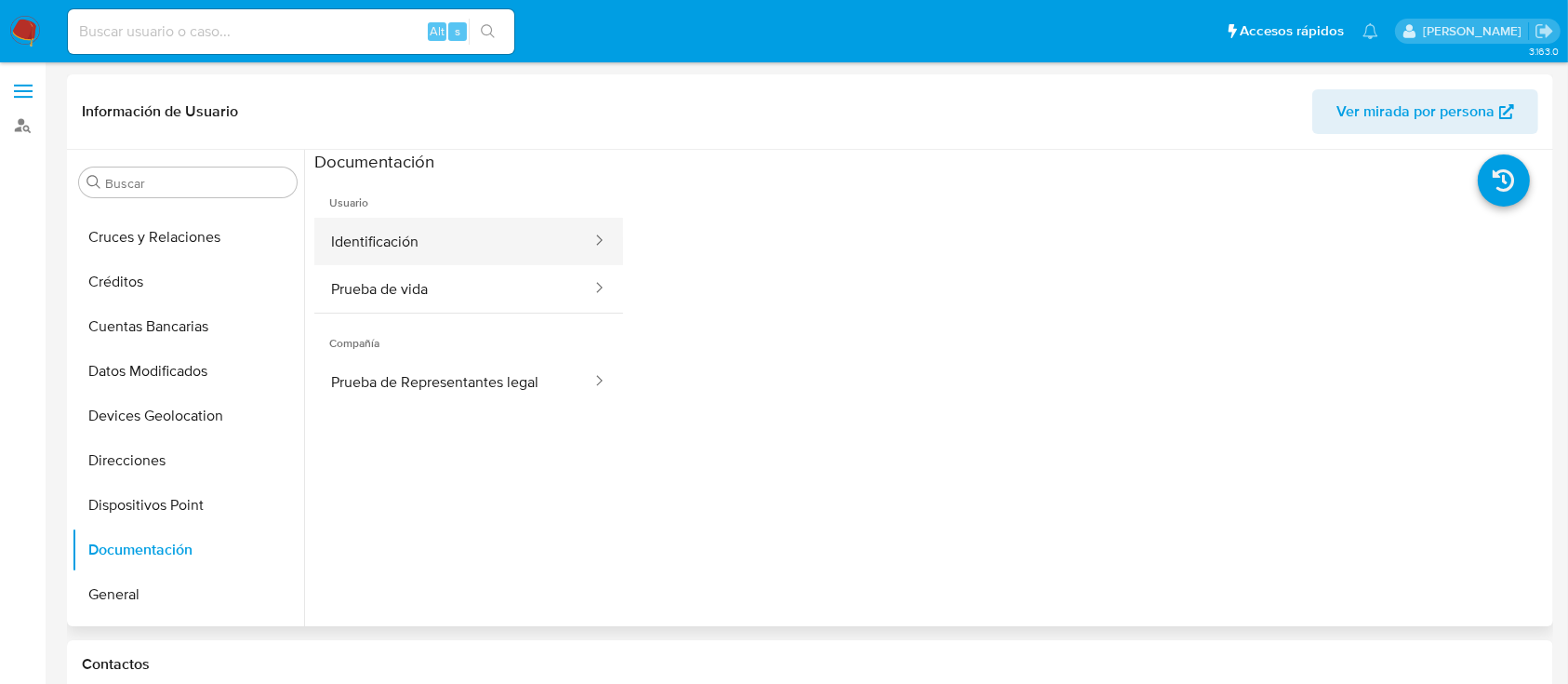
click at [458, 257] on button "Identificación" at bounding box center [454, 241] width 279 height 47
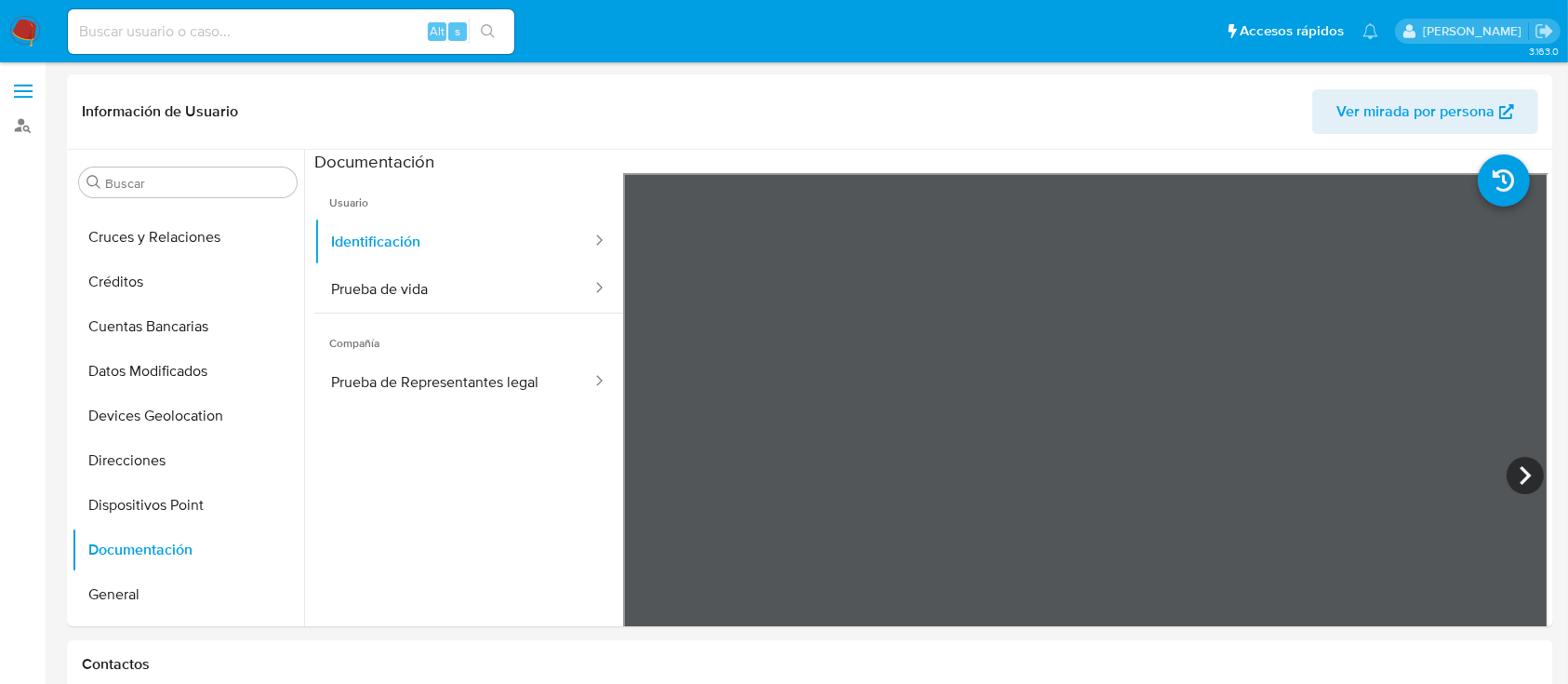
click at [281, 33] on input at bounding box center [291, 31] width 447 height 24
paste input "804627911"
type input "804627911"
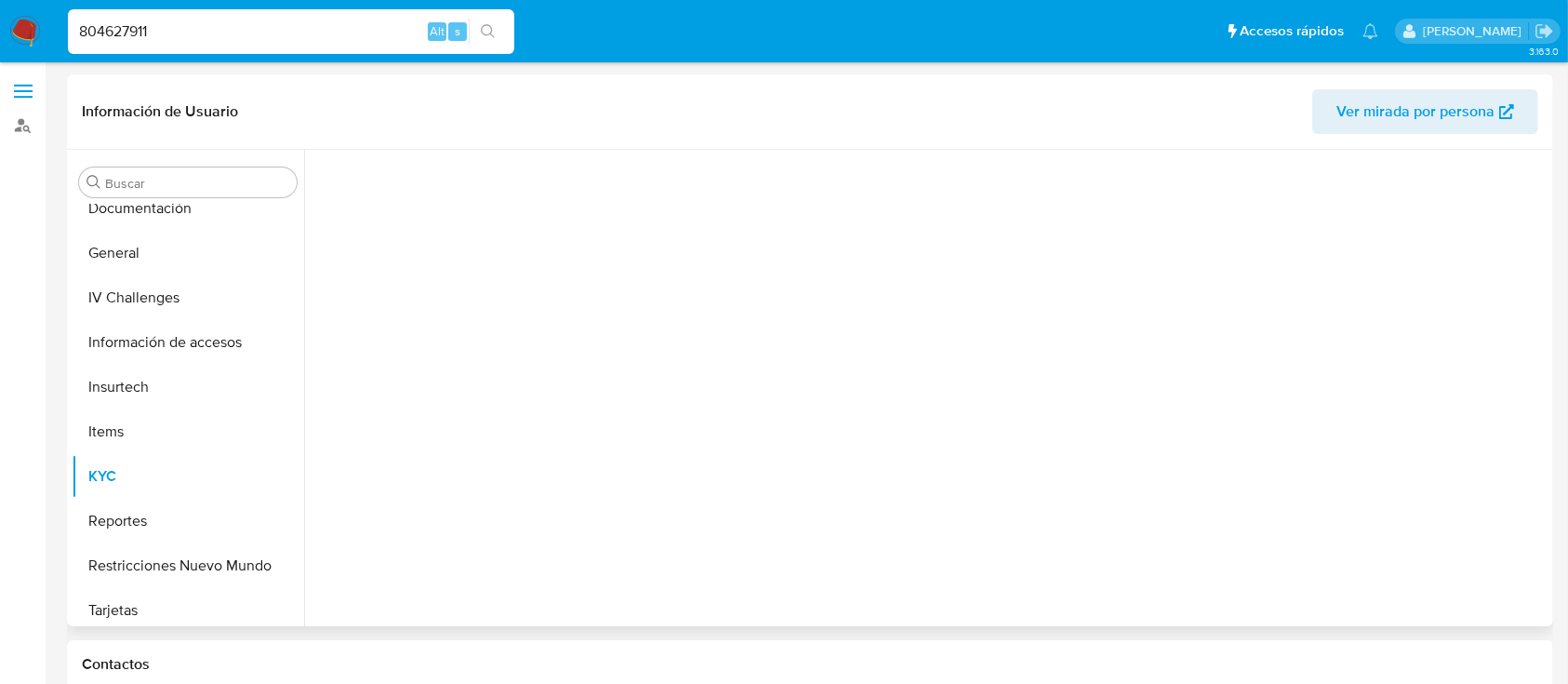
scroll to position [474, 0]
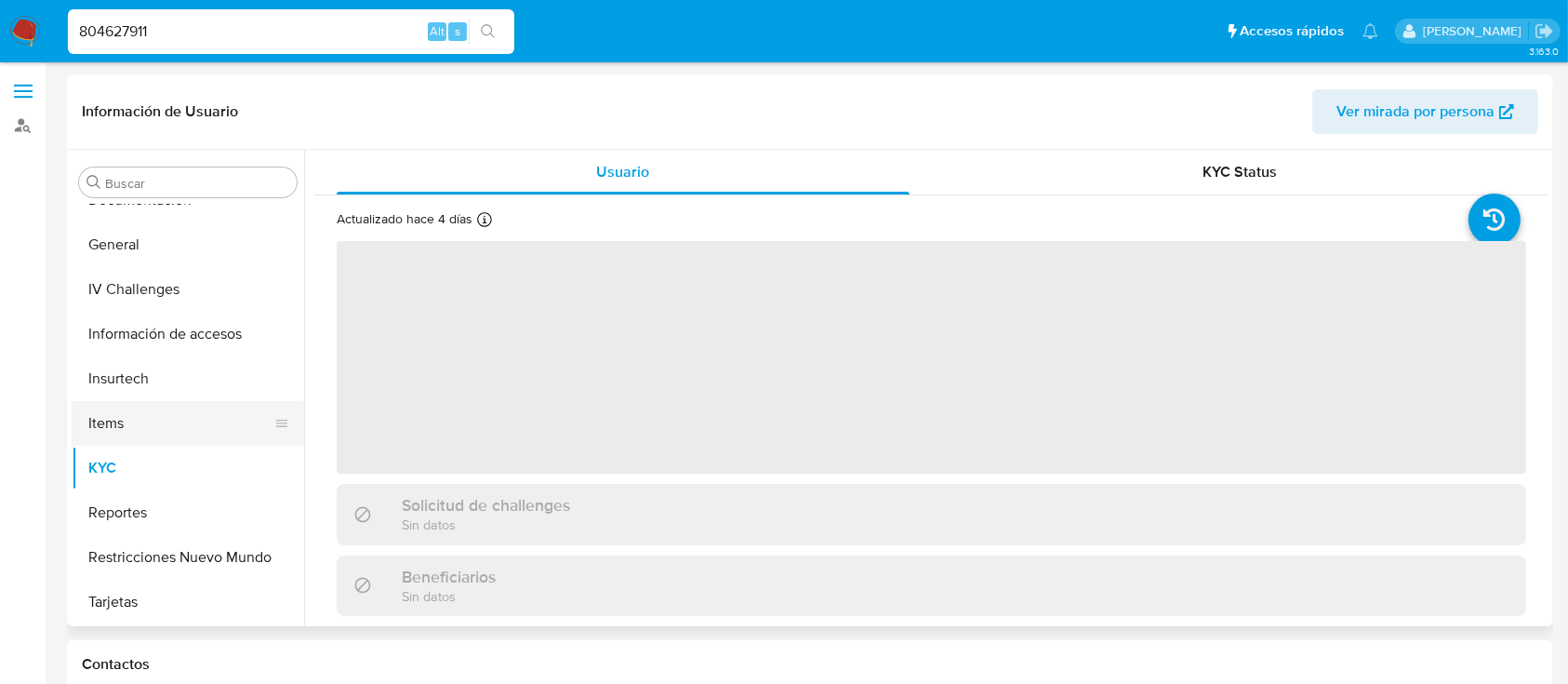
select select "10"
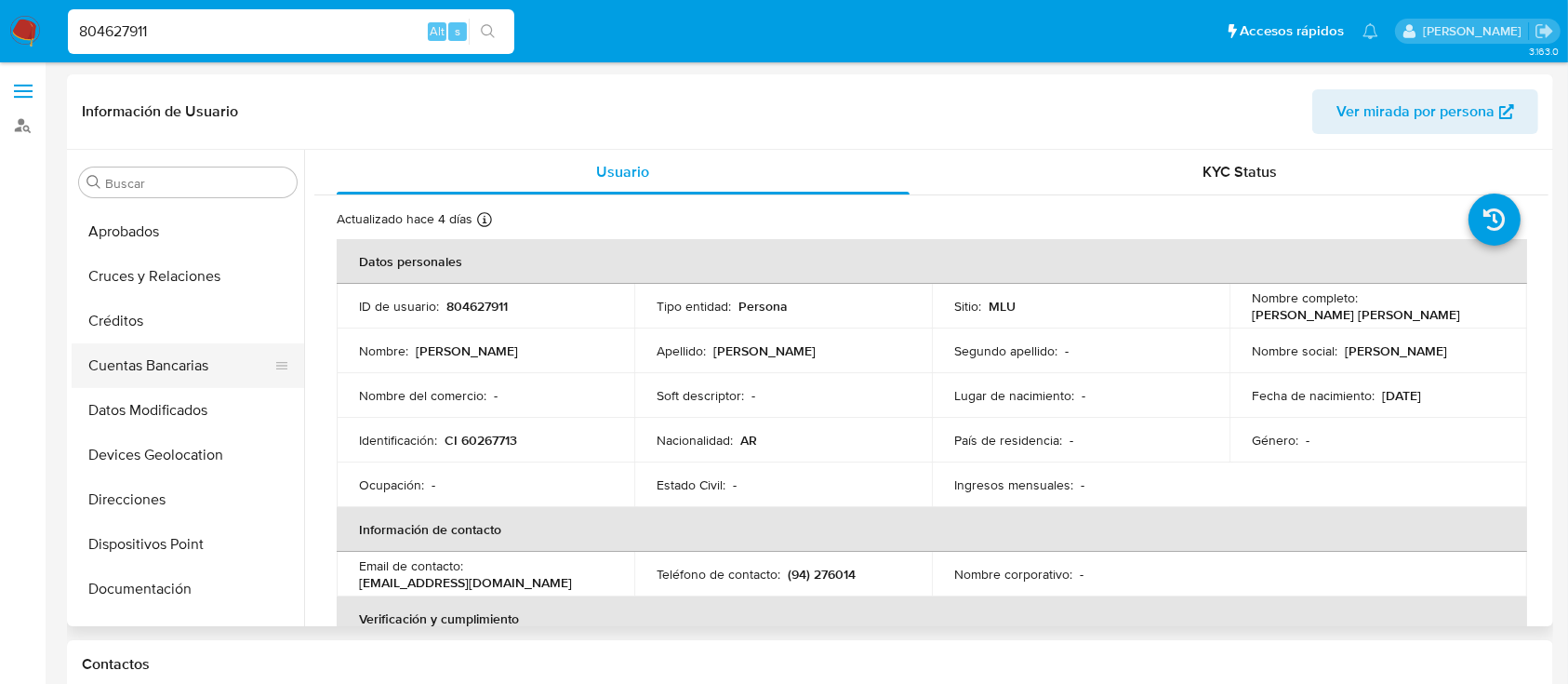
scroll to position [124, 0]
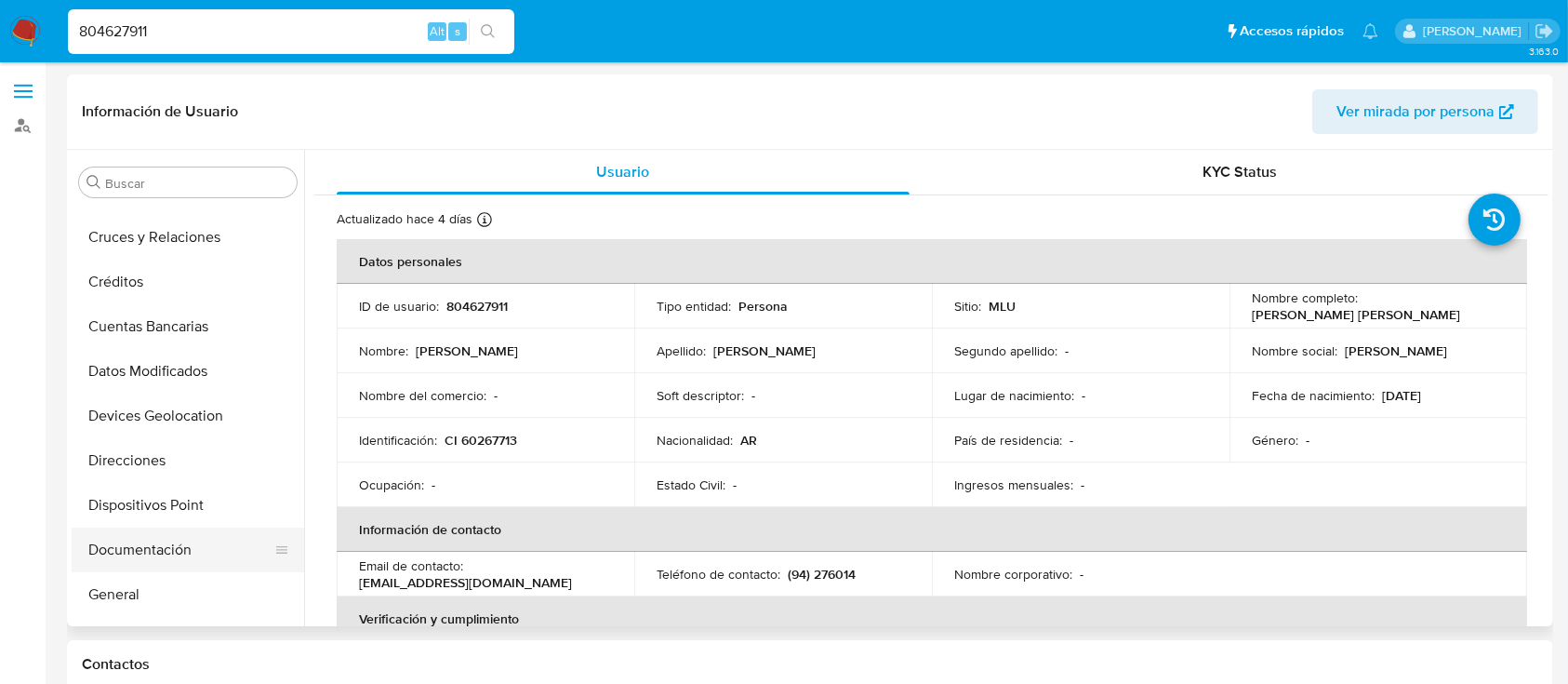
click at [163, 556] on button "Documentación" at bounding box center [180, 549] width 218 height 45
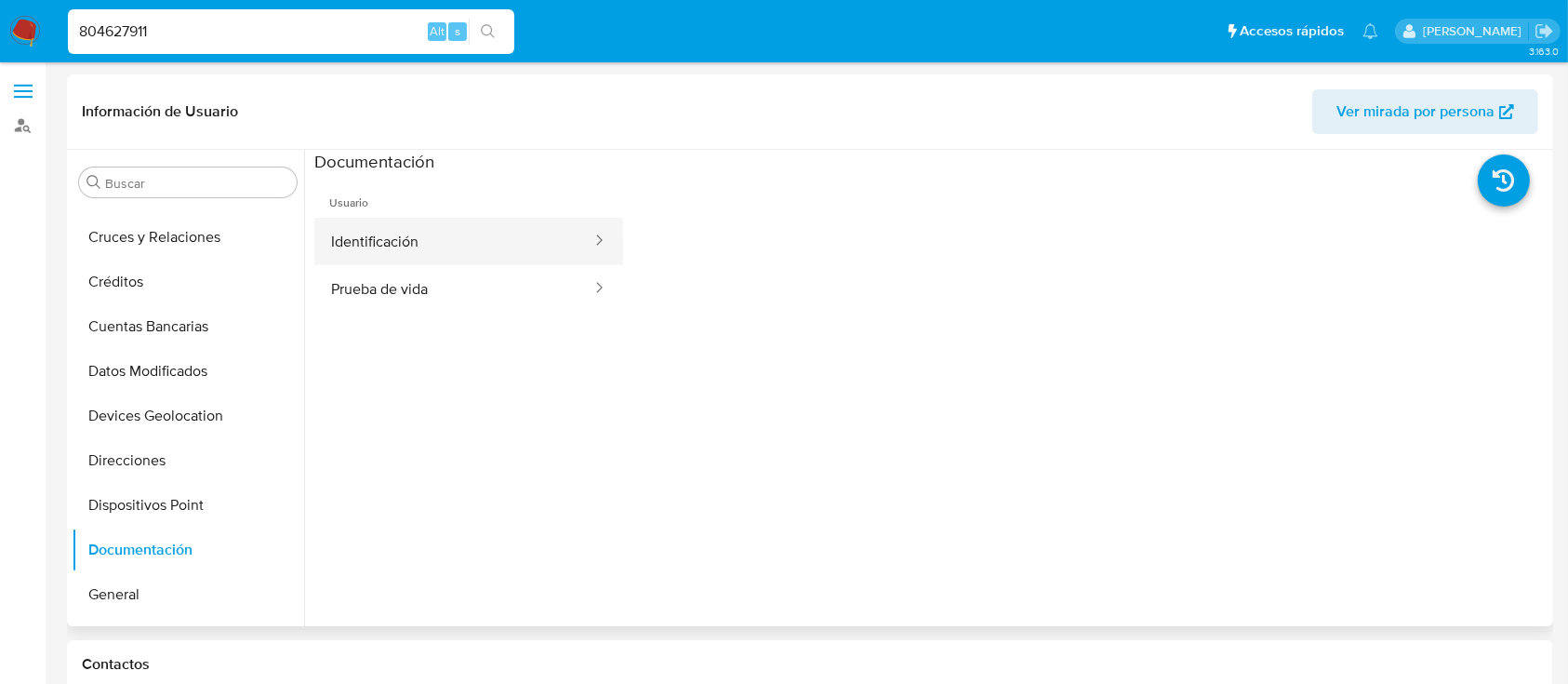
click at [470, 242] on button "Identificación" at bounding box center [454, 241] width 279 height 47
